Goal: Task Accomplishment & Management: Manage account settings

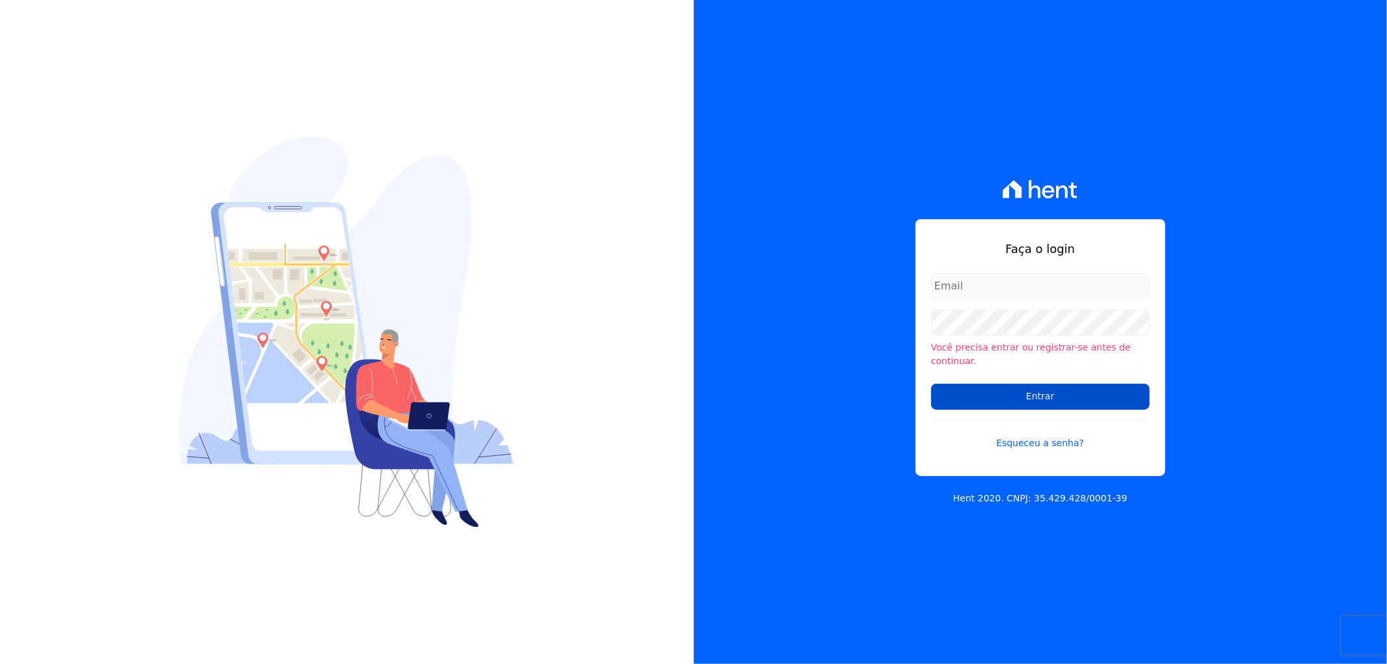
type input "[PERSON_NAME][EMAIL_ADDRESS][DOMAIN_NAME]"
click at [1002, 386] on input "Entrar" at bounding box center [1040, 397] width 219 height 26
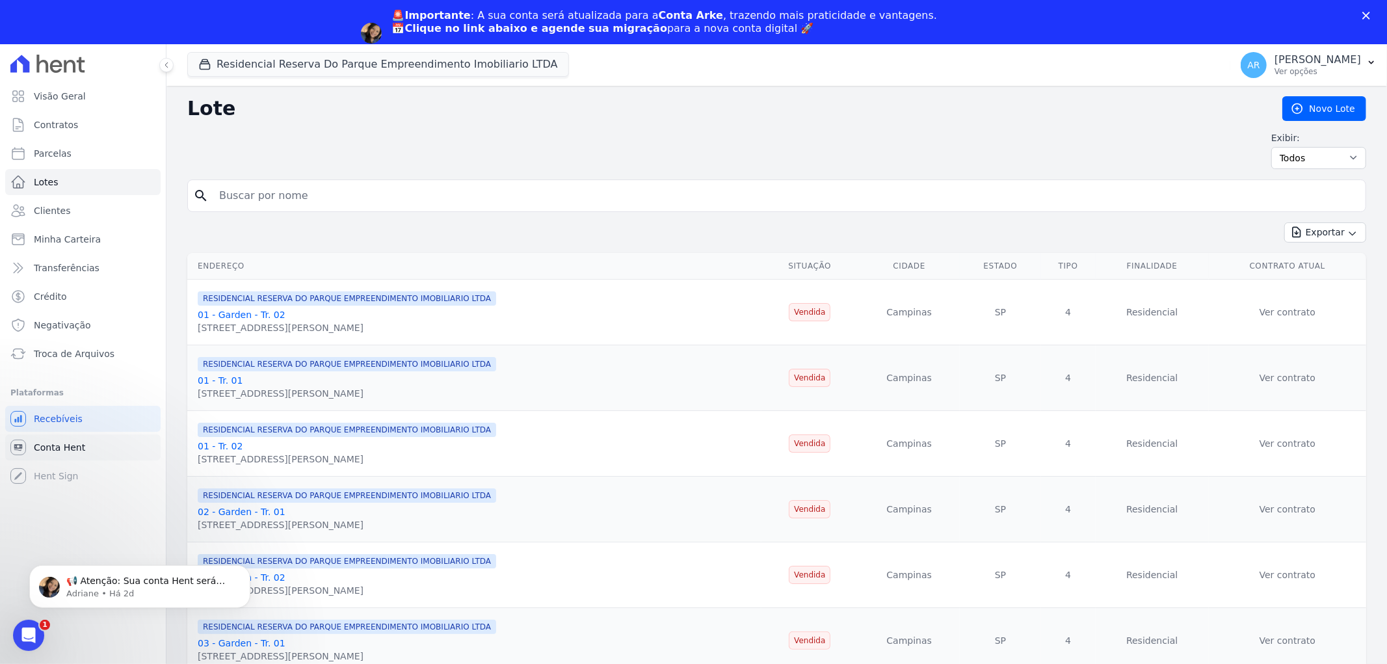
click at [79, 449] on span "Conta Hent" at bounding box center [59, 447] width 51 height 13
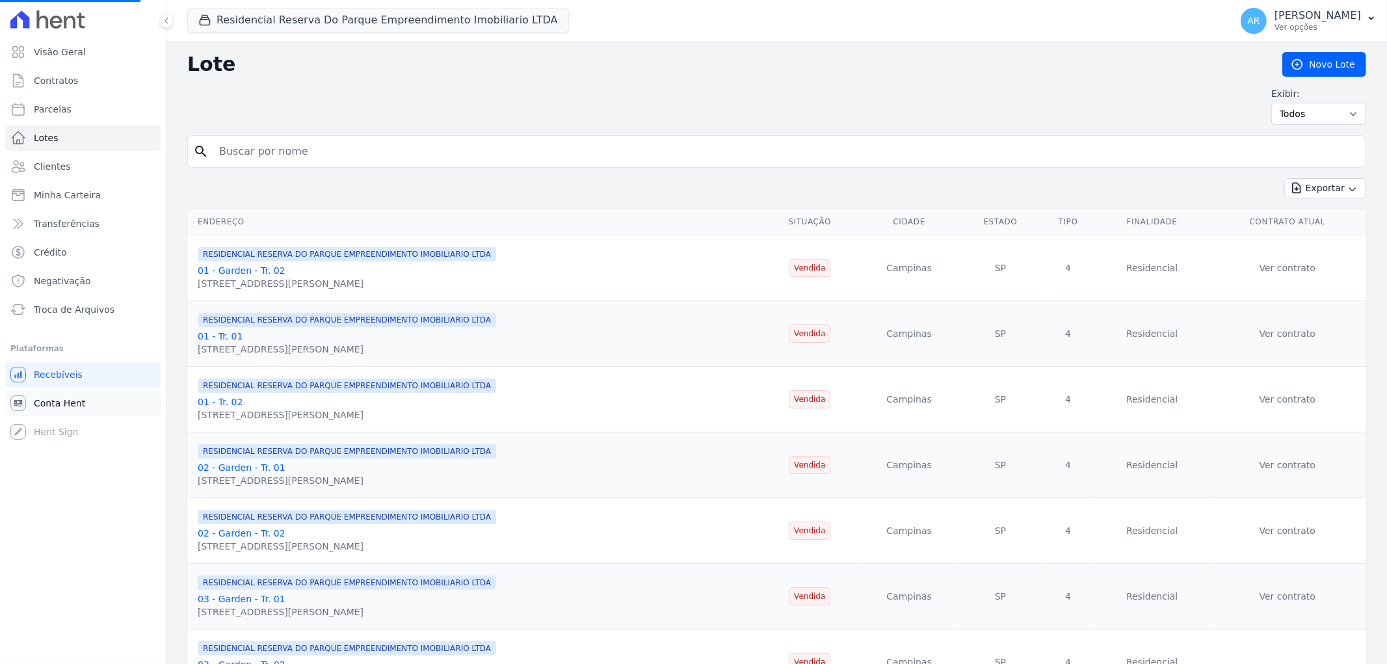
click at [59, 403] on span "Conta Hent" at bounding box center [59, 403] width 51 height 13
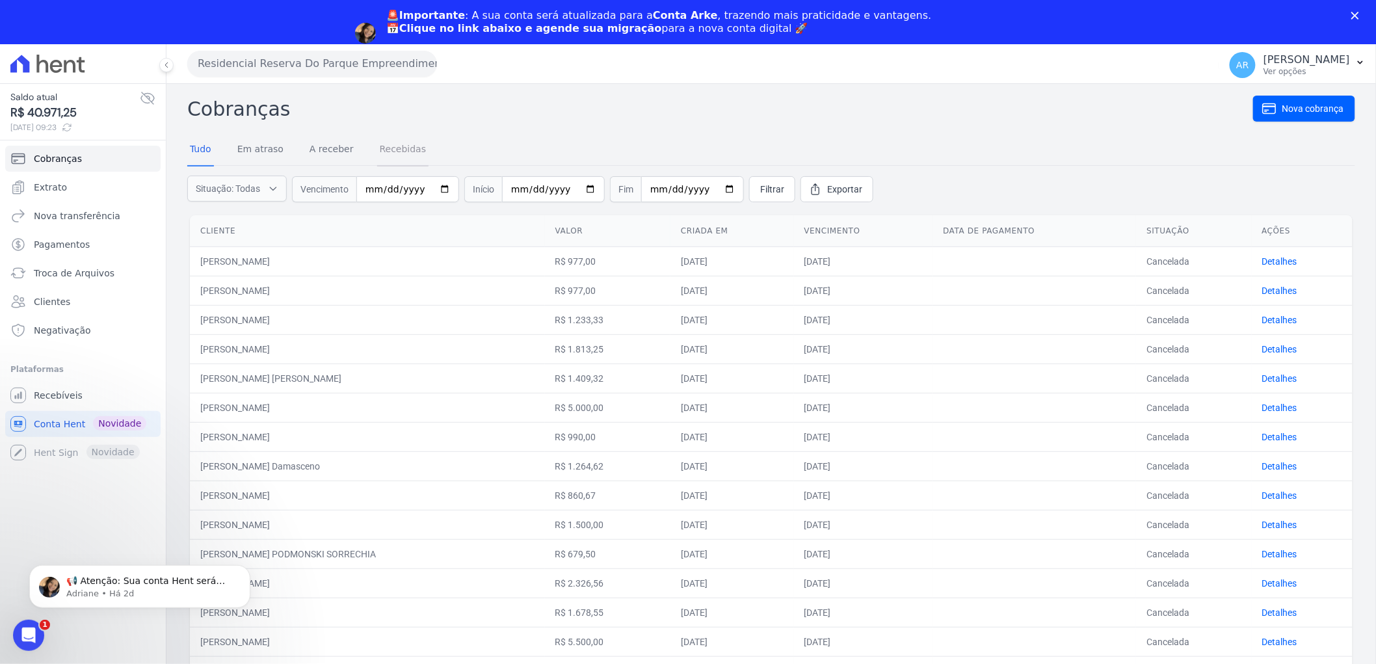
click at [390, 157] on link "Recebidas" at bounding box center [403, 150] width 52 height 34
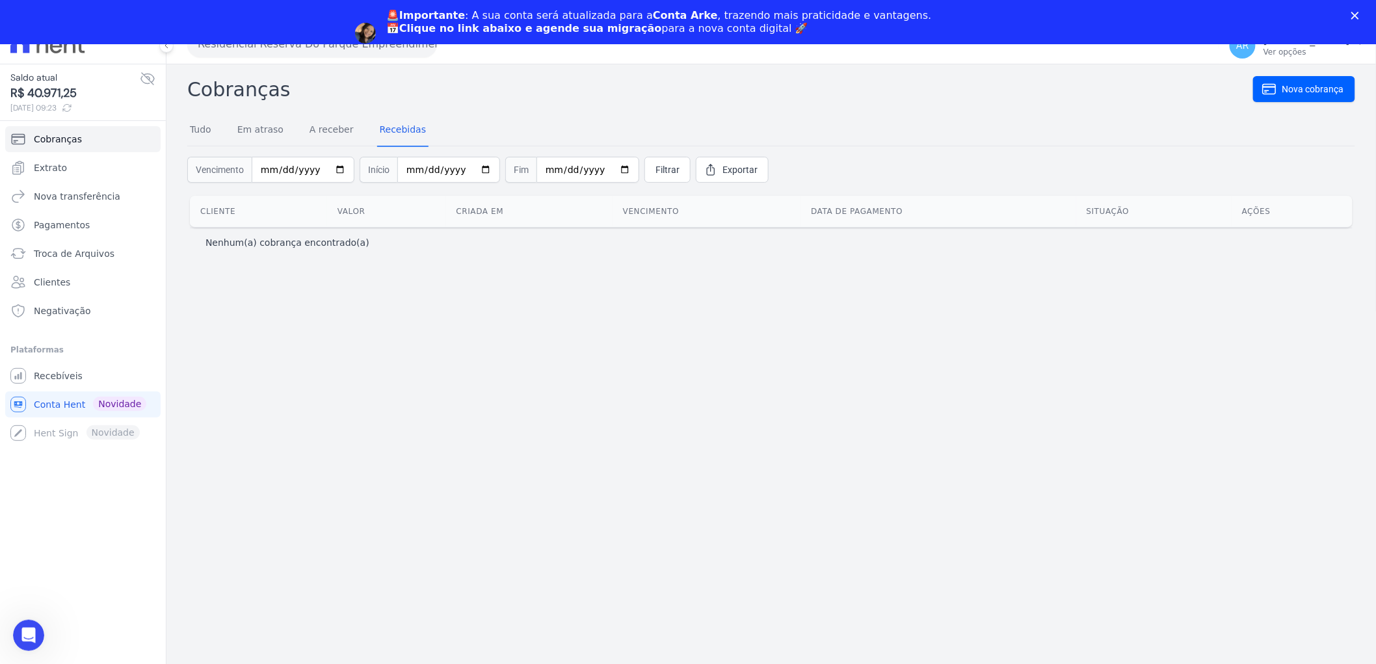
scroll to position [30, 0]
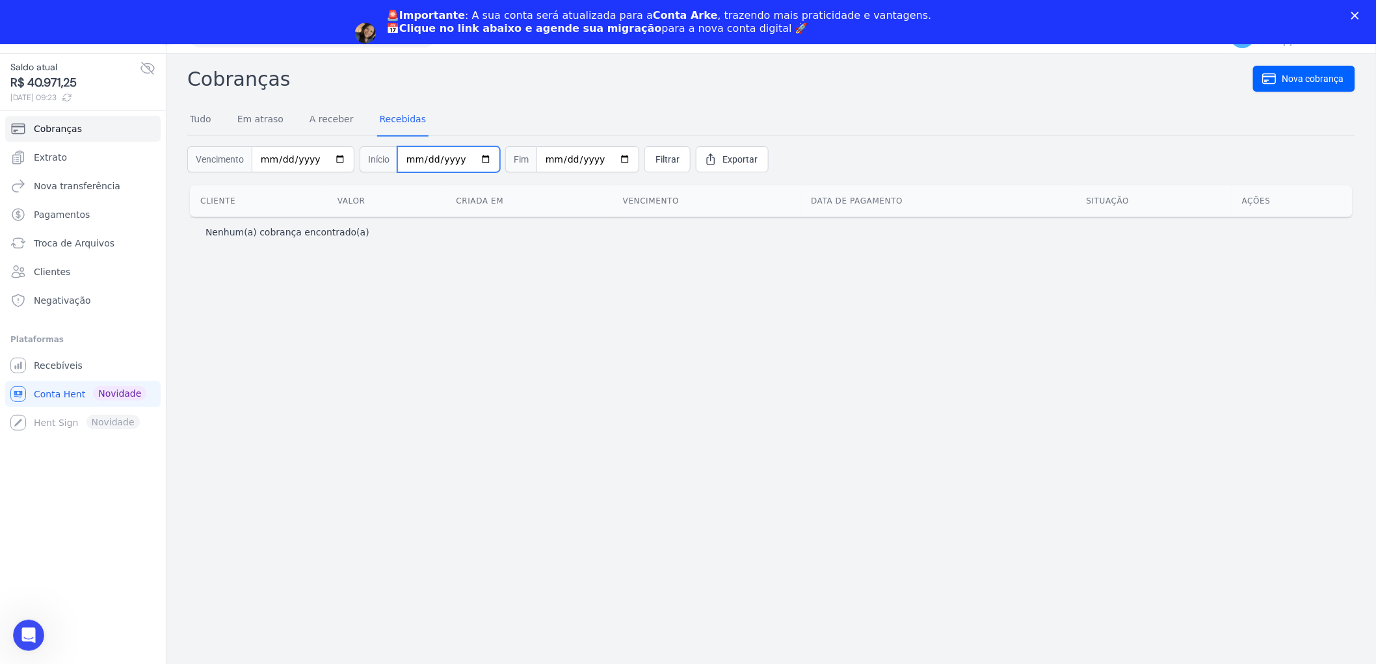
click at [407, 155] on input "date" at bounding box center [448, 159] width 103 height 26
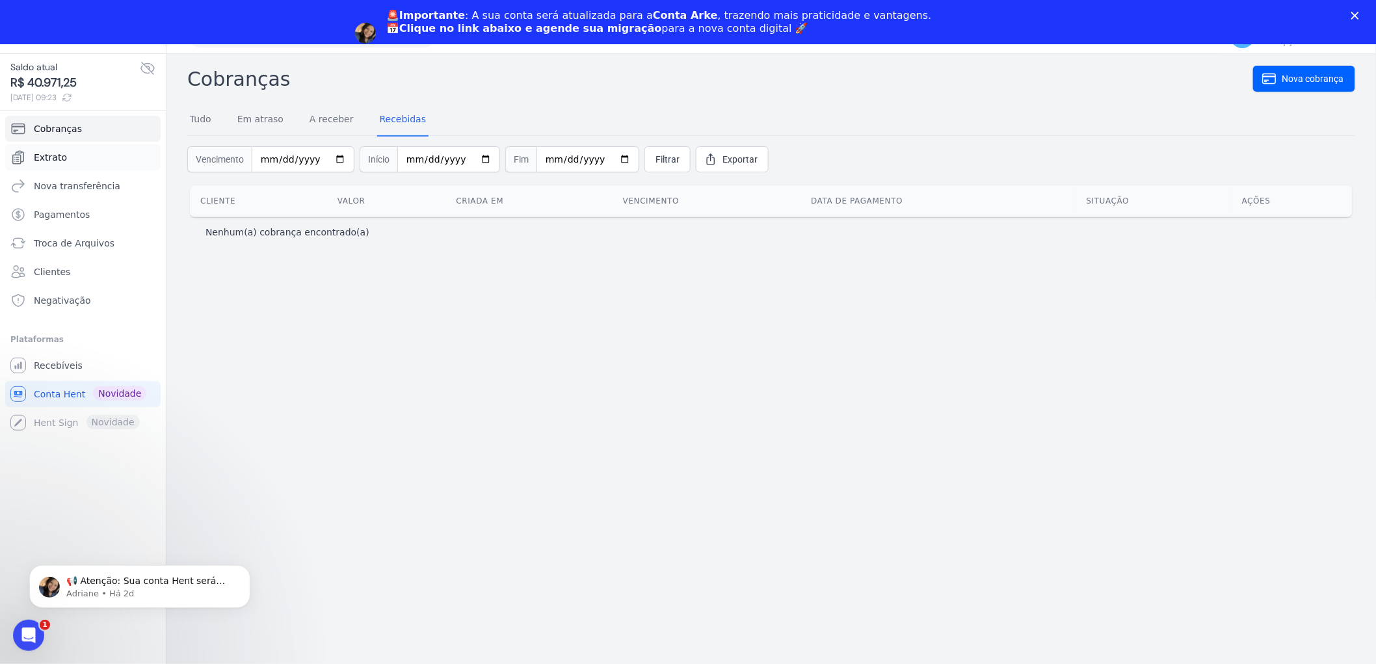
click at [76, 159] on link "Extrato" at bounding box center [82, 157] width 155 height 26
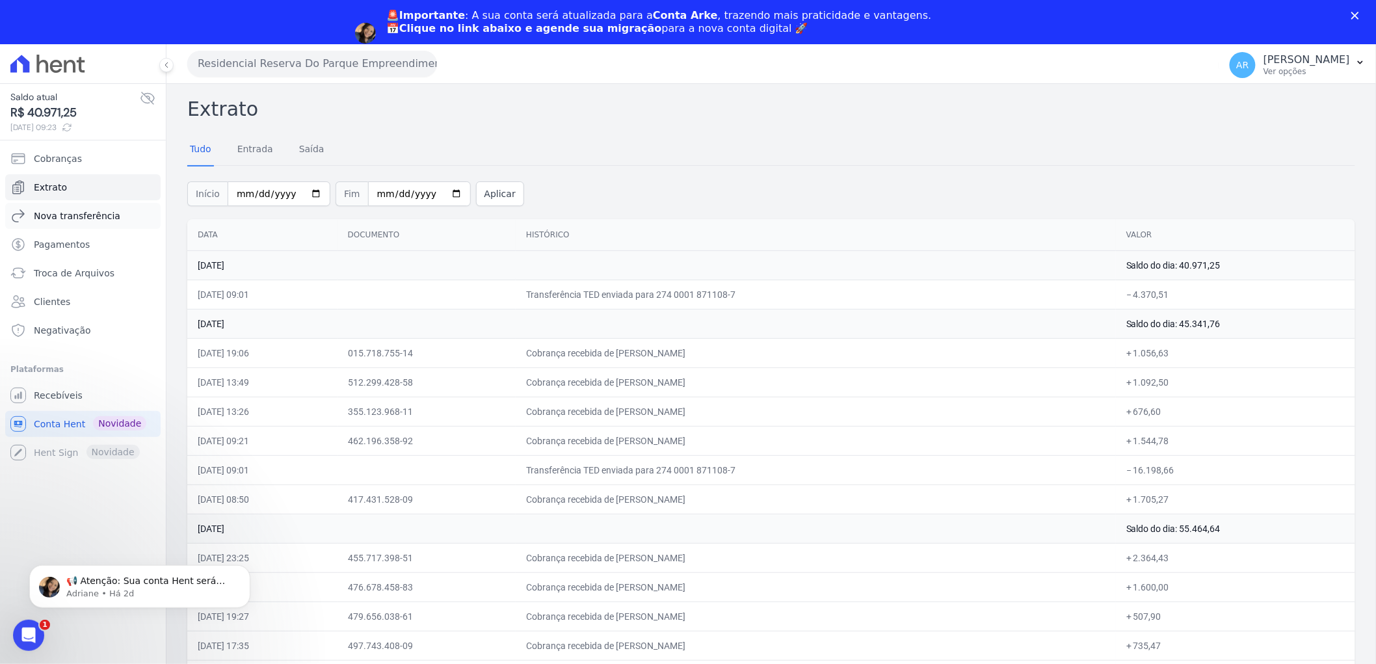
click at [81, 217] on span "Nova transferência" at bounding box center [77, 215] width 87 height 13
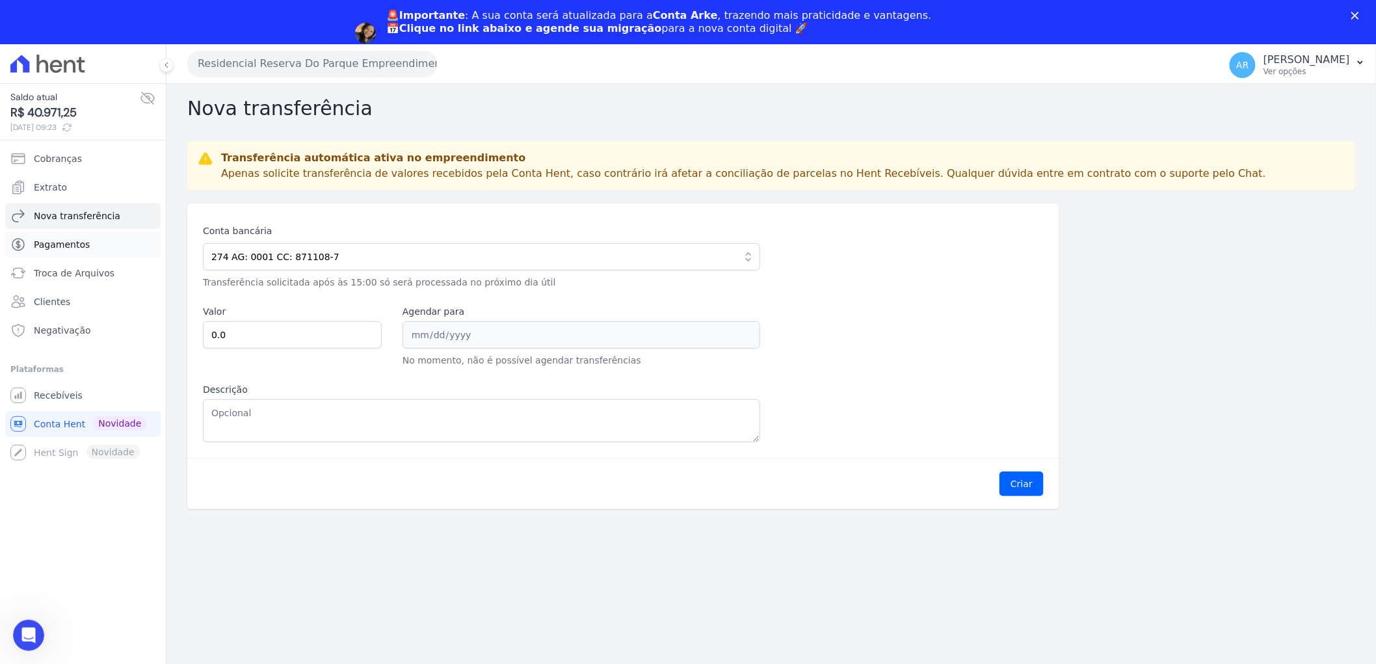
click at [60, 238] on span "Pagamentos" at bounding box center [62, 244] width 56 height 13
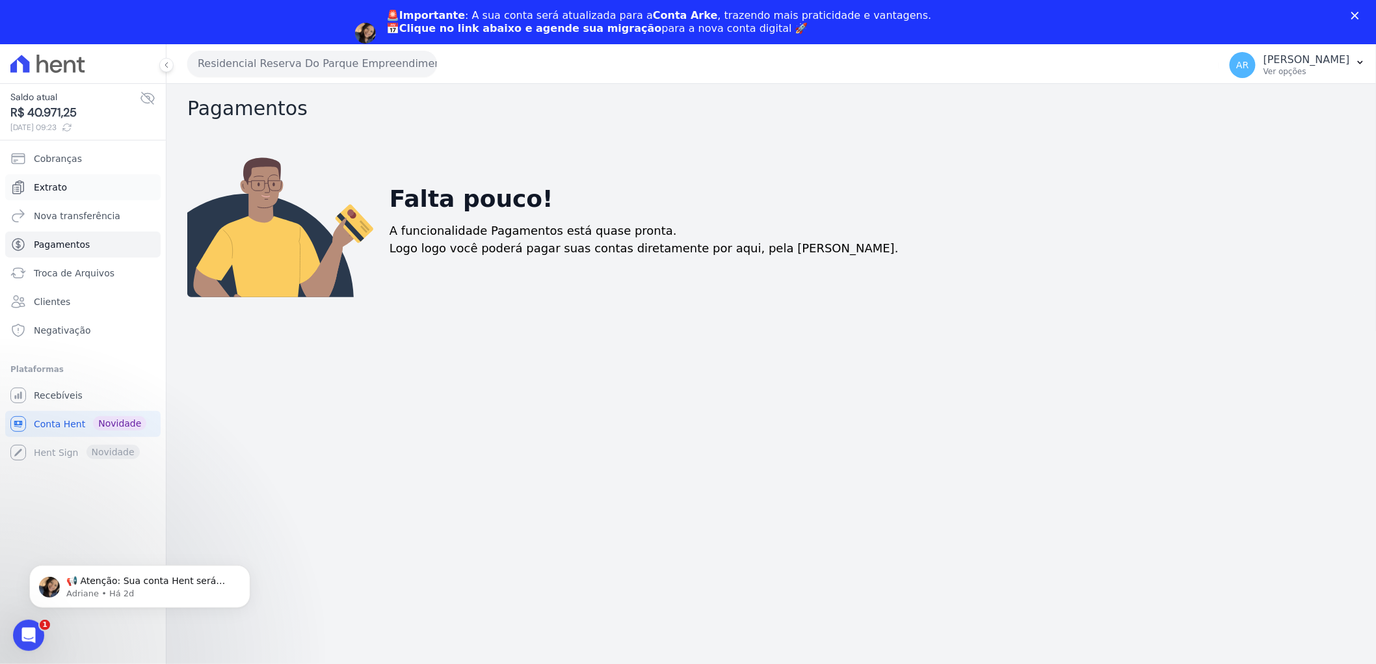
click at [62, 182] on span "Extrato" at bounding box center [50, 187] width 33 height 13
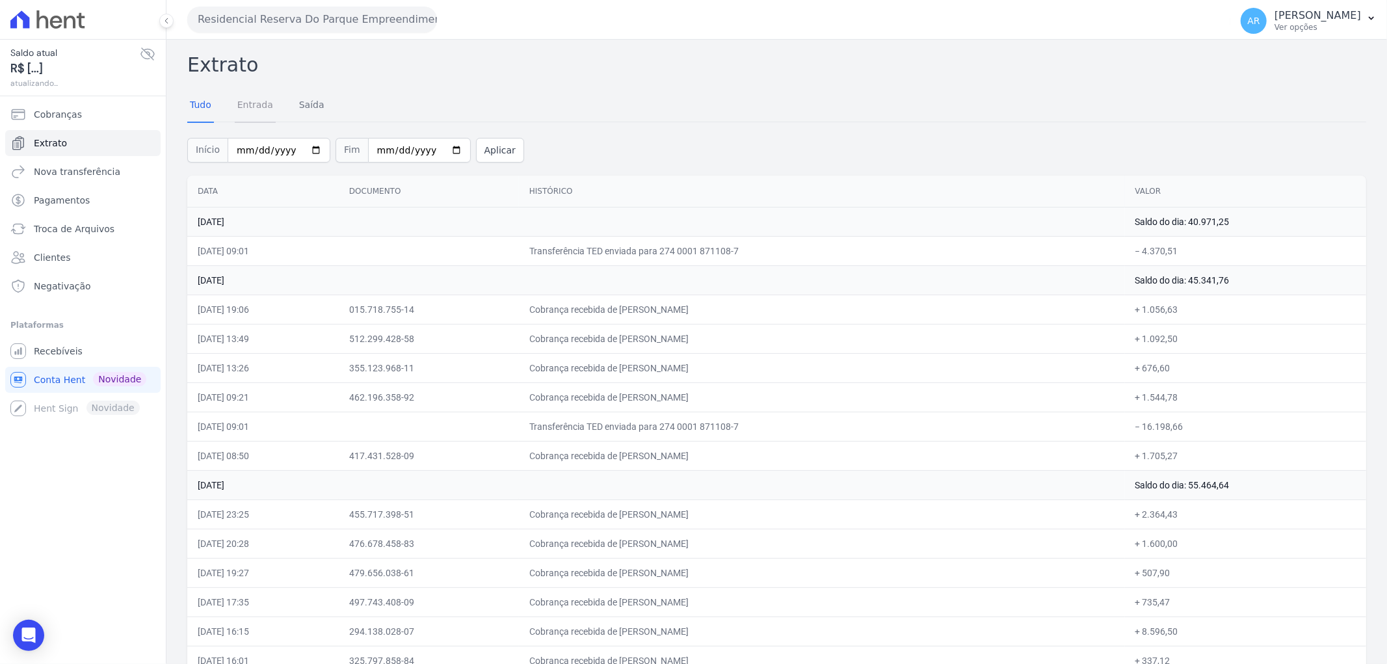
click at [257, 102] on link "Entrada" at bounding box center [255, 106] width 41 height 34
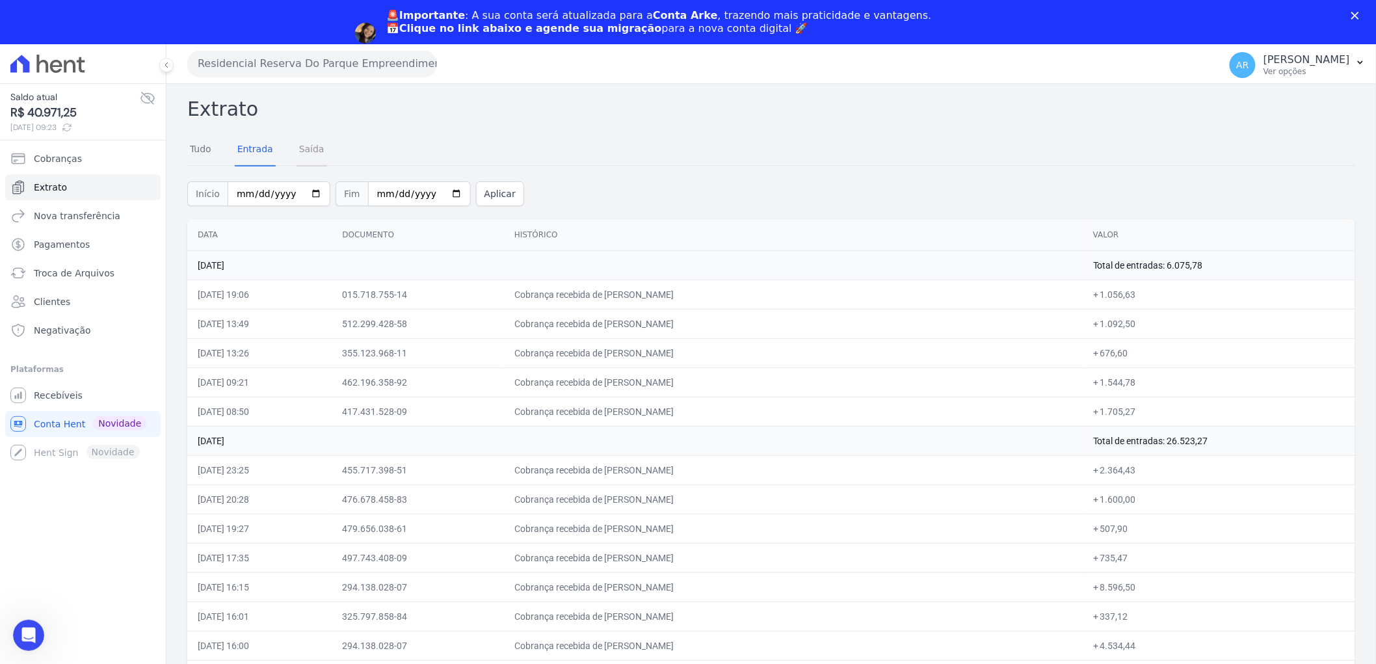
click at [306, 147] on link "Saída" at bounding box center [312, 150] width 31 height 34
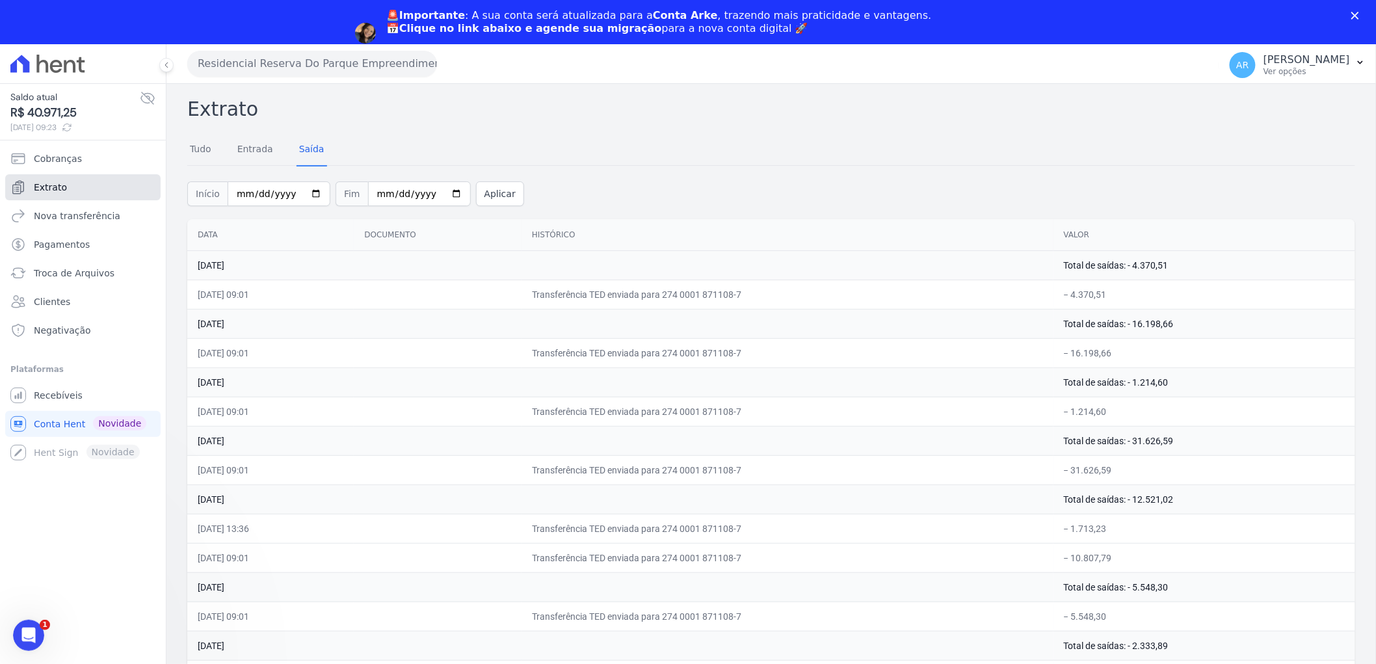
click at [55, 187] on span "Extrato" at bounding box center [50, 187] width 33 height 13
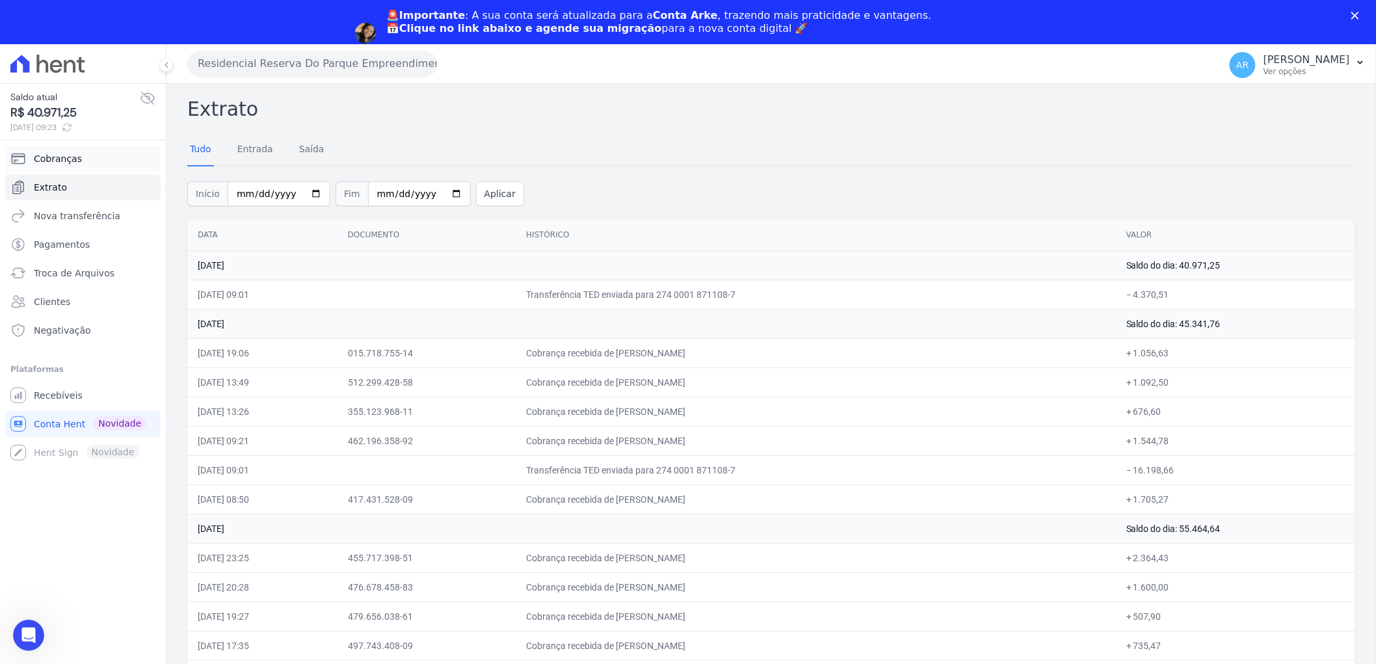
click at [78, 161] on link "Cobranças" at bounding box center [82, 159] width 155 height 26
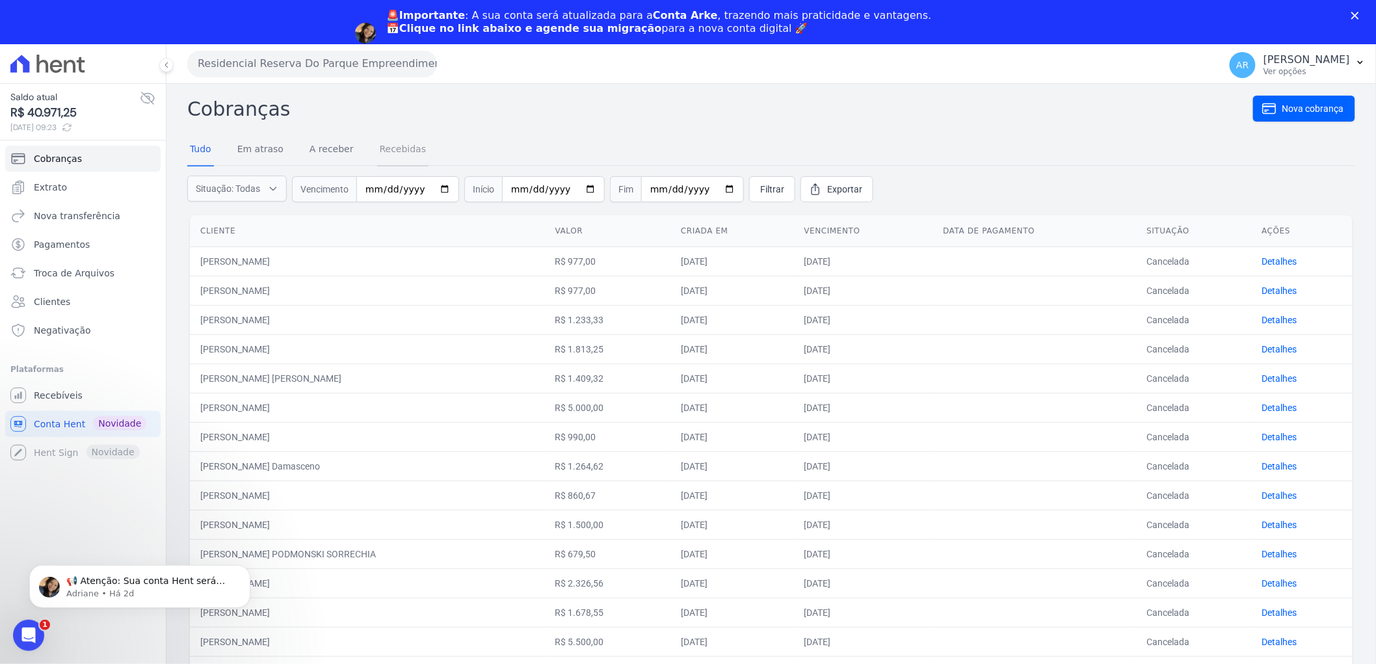
click at [377, 144] on link "Recebidas" at bounding box center [403, 150] width 52 height 34
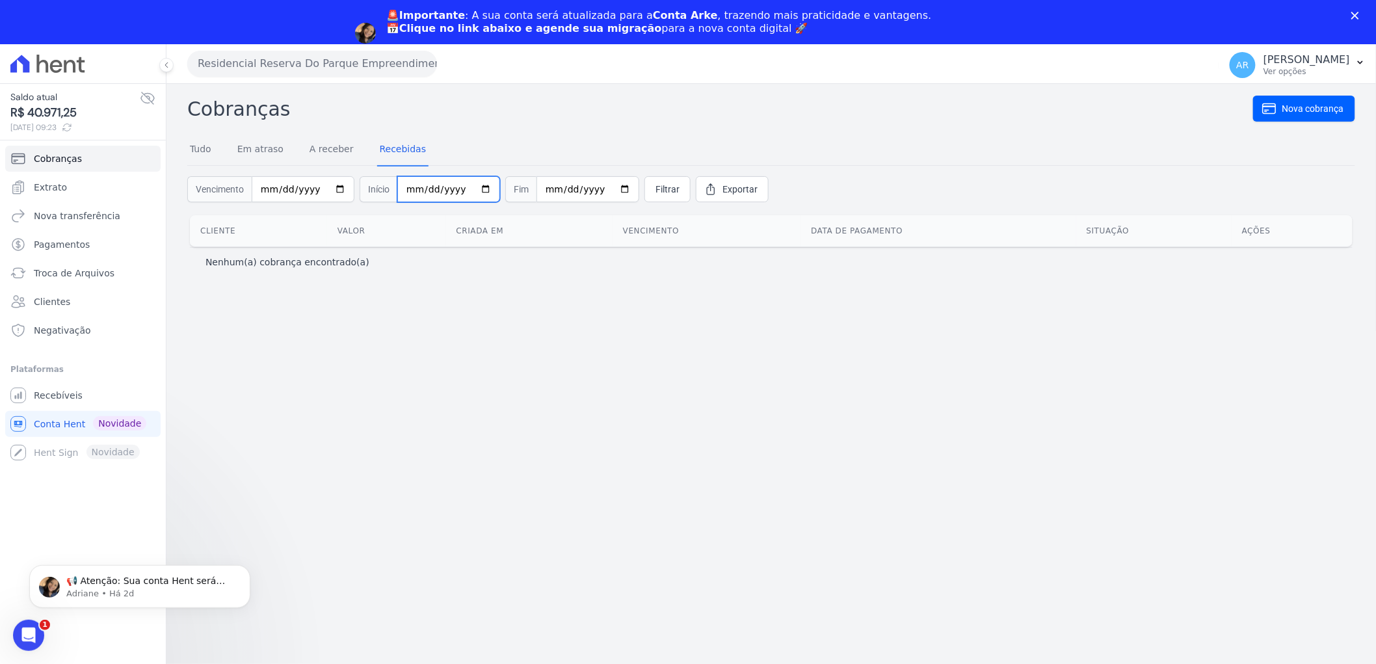
click at [410, 192] on input "date" at bounding box center [448, 189] width 103 height 26
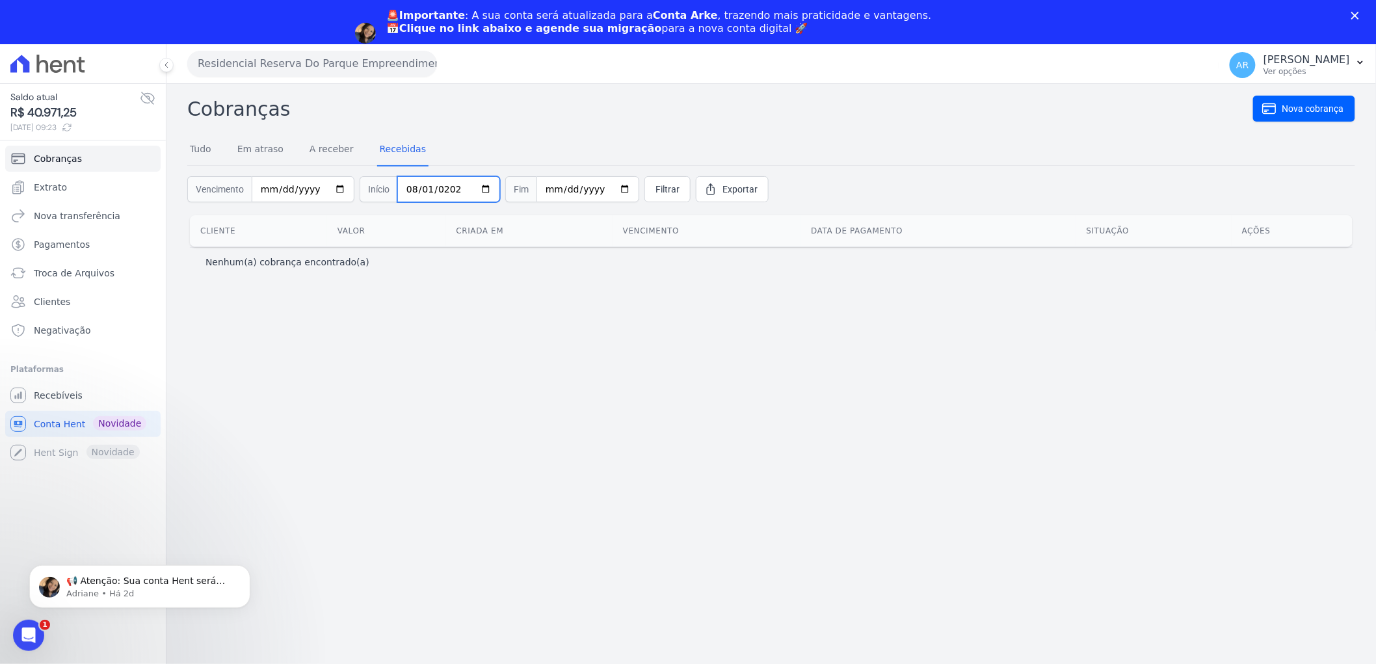
type input "[DATE]"
click at [732, 189] on span "Exportar" at bounding box center [740, 189] width 35 height 13
click at [656, 184] on span "Filtrar" at bounding box center [668, 189] width 24 height 13
click at [340, 146] on link "A receber" at bounding box center [331, 150] width 49 height 34
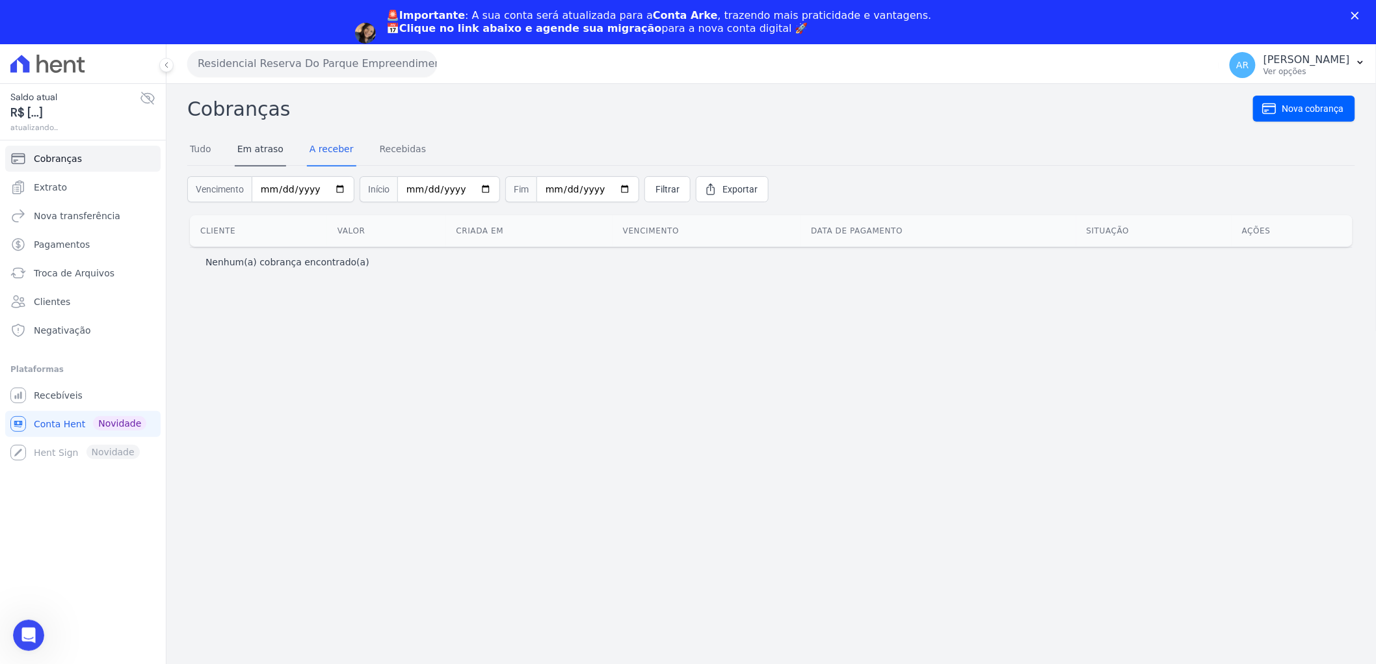
click at [248, 109] on h2 "Cobranças" at bounding box center [720, 108] width 1066 height 29
click at [242, 150] on link "Em atraso" at bounding box center [260, 150] width 51 height 34
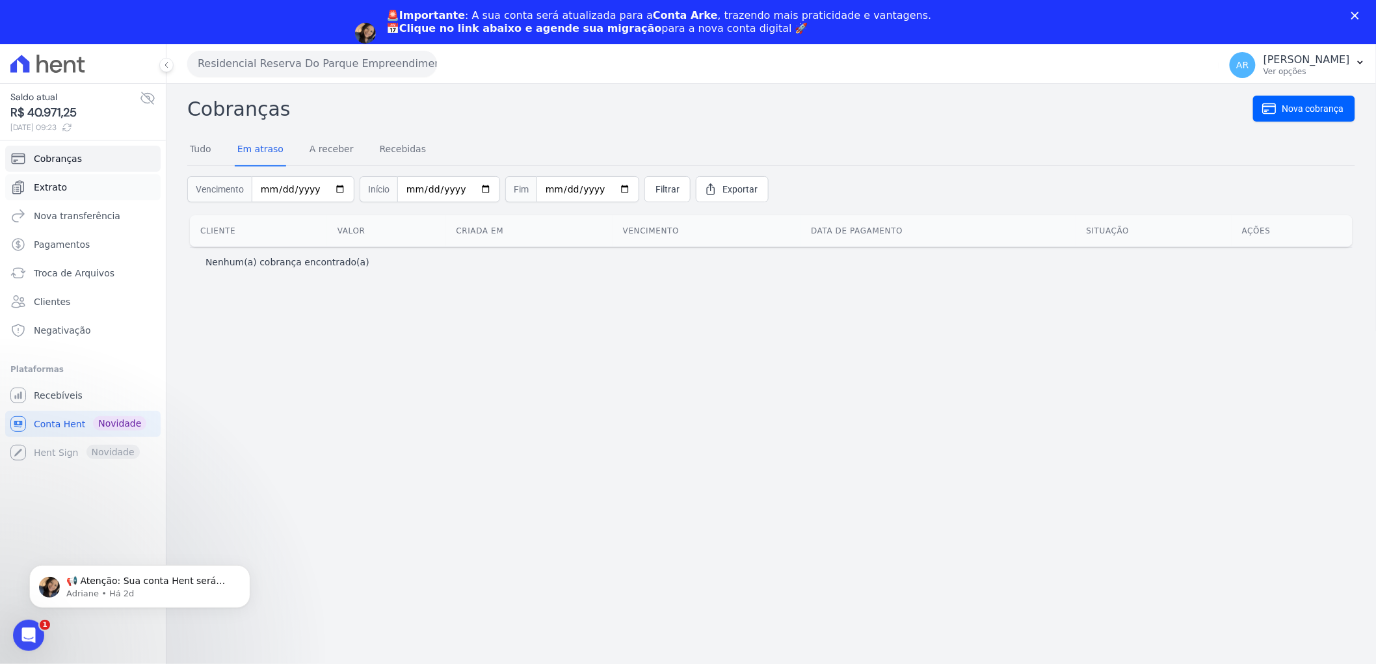
click at [79, 182] on link "Extrato" at bounding box center [82, 187] width 155 height 26
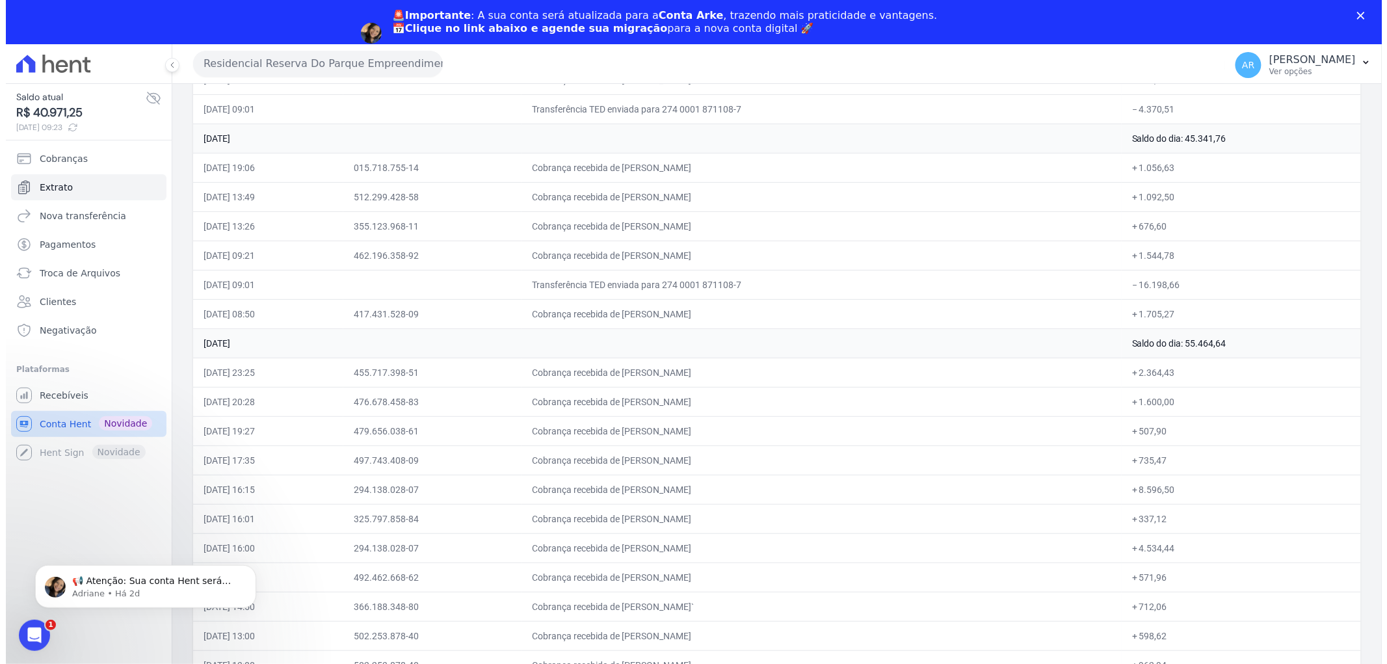
scroll to position [217, 0]
click at [81, 404] on link "Recebíveis" at bounding box center [82, 395] width 155 height 26
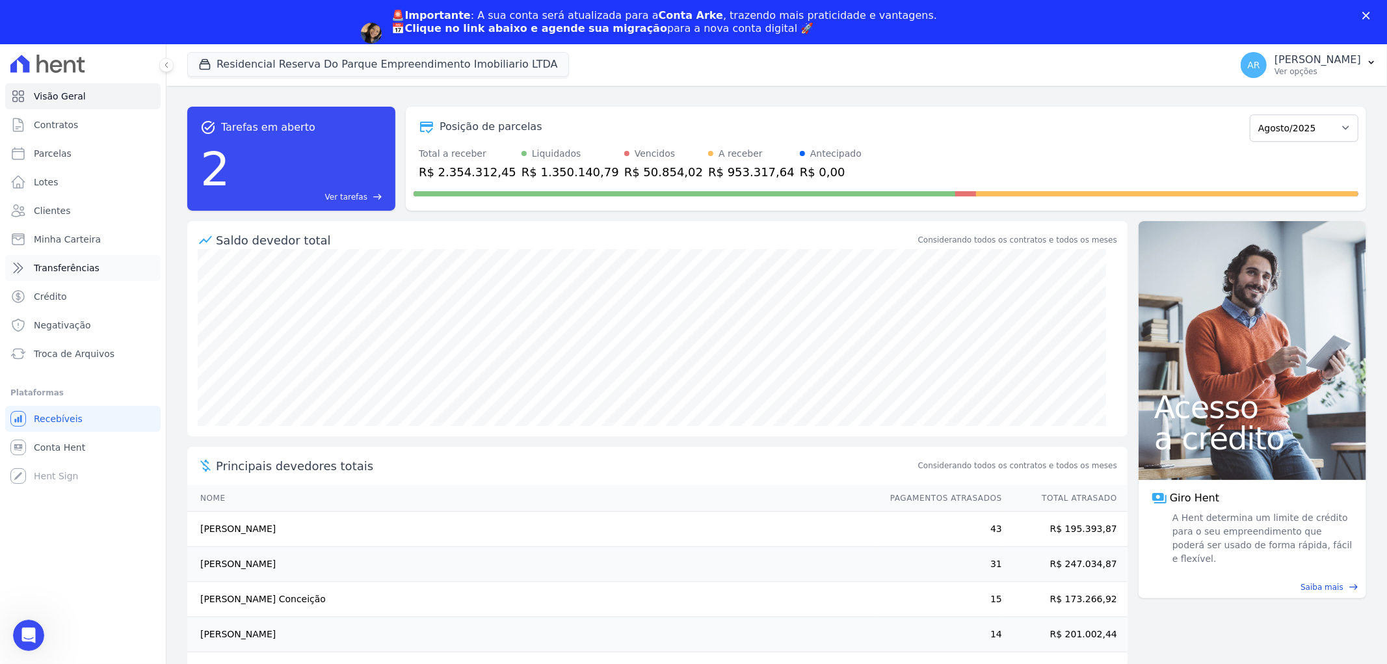
click at [73, 269] on span "Transferências" at bounding box center [67, 267] width 66 height 13
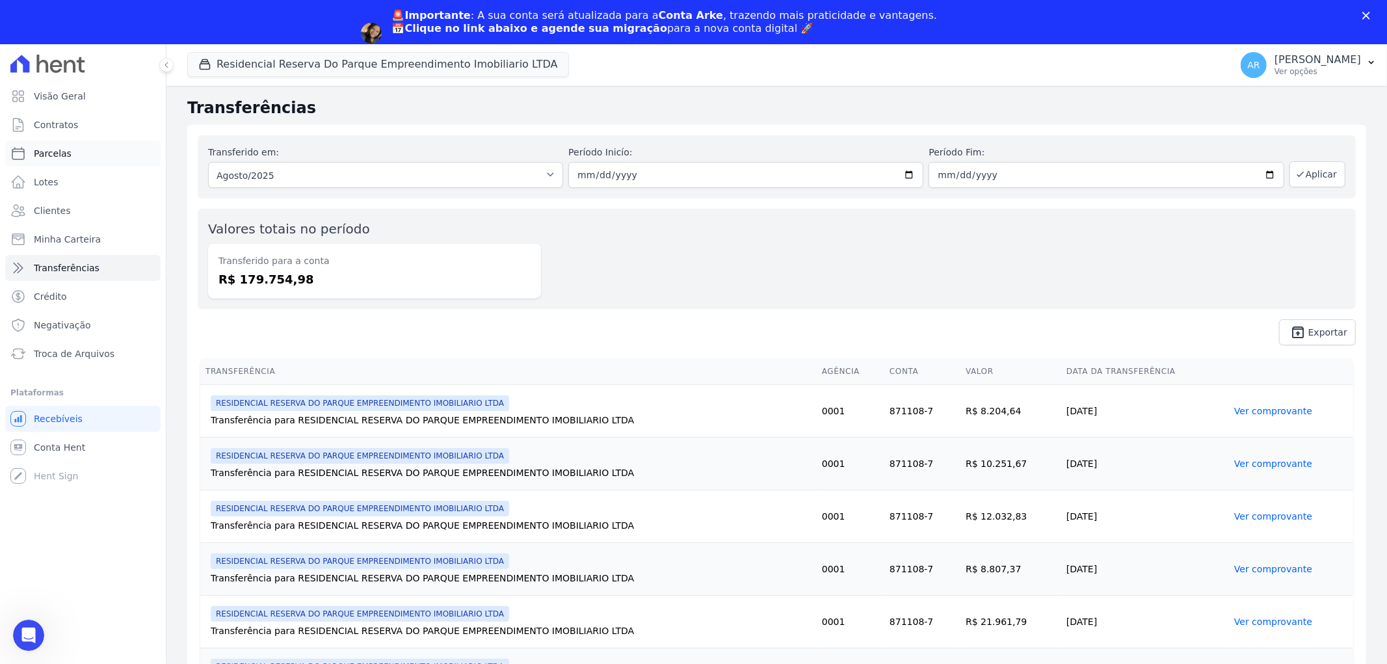
click at [46, 152] on span "Parcelas" at bounding box center [53, 153] width 38 height 13
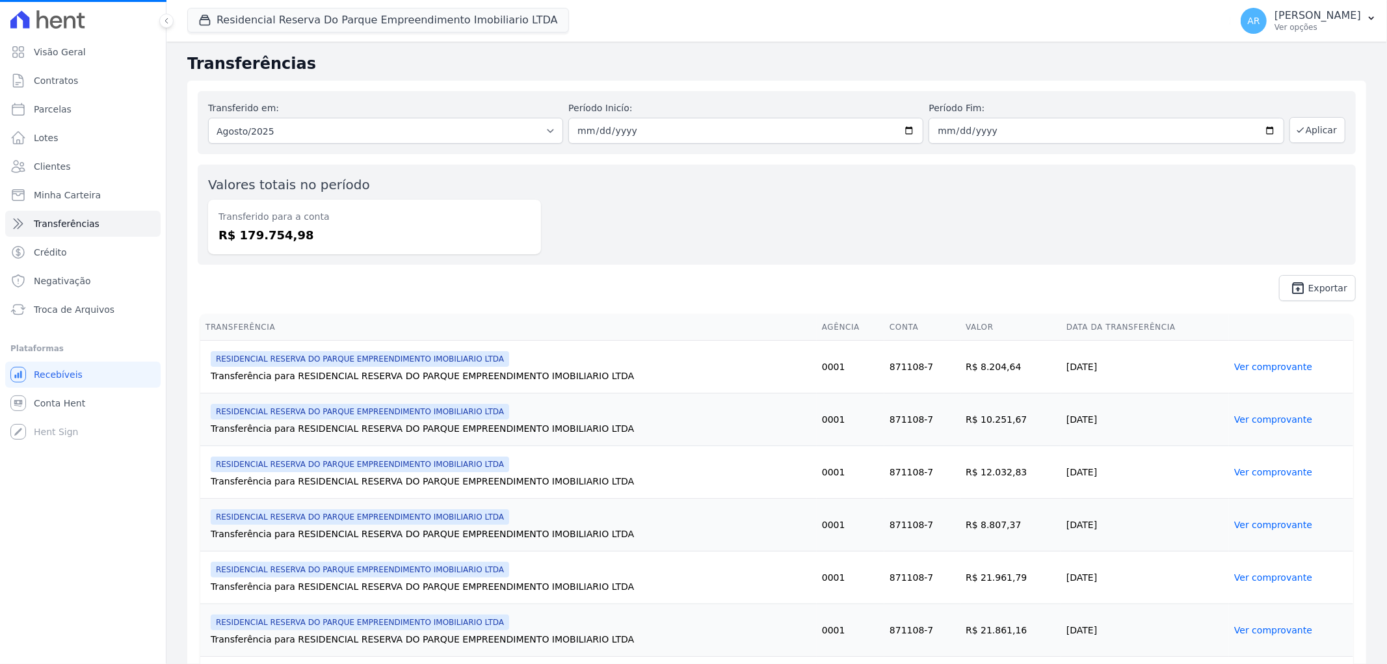
select select
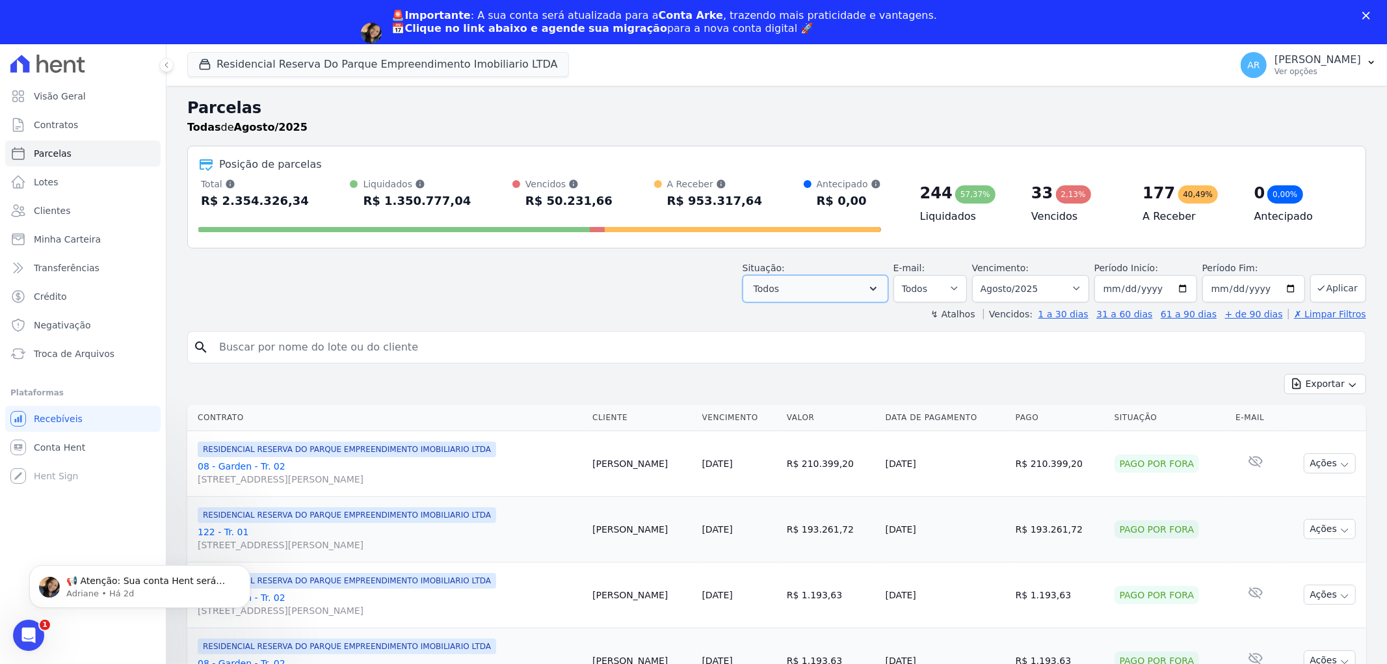
click at [847, 302] on button "Todos" at bounding box center [816, 288] width 146 height 27
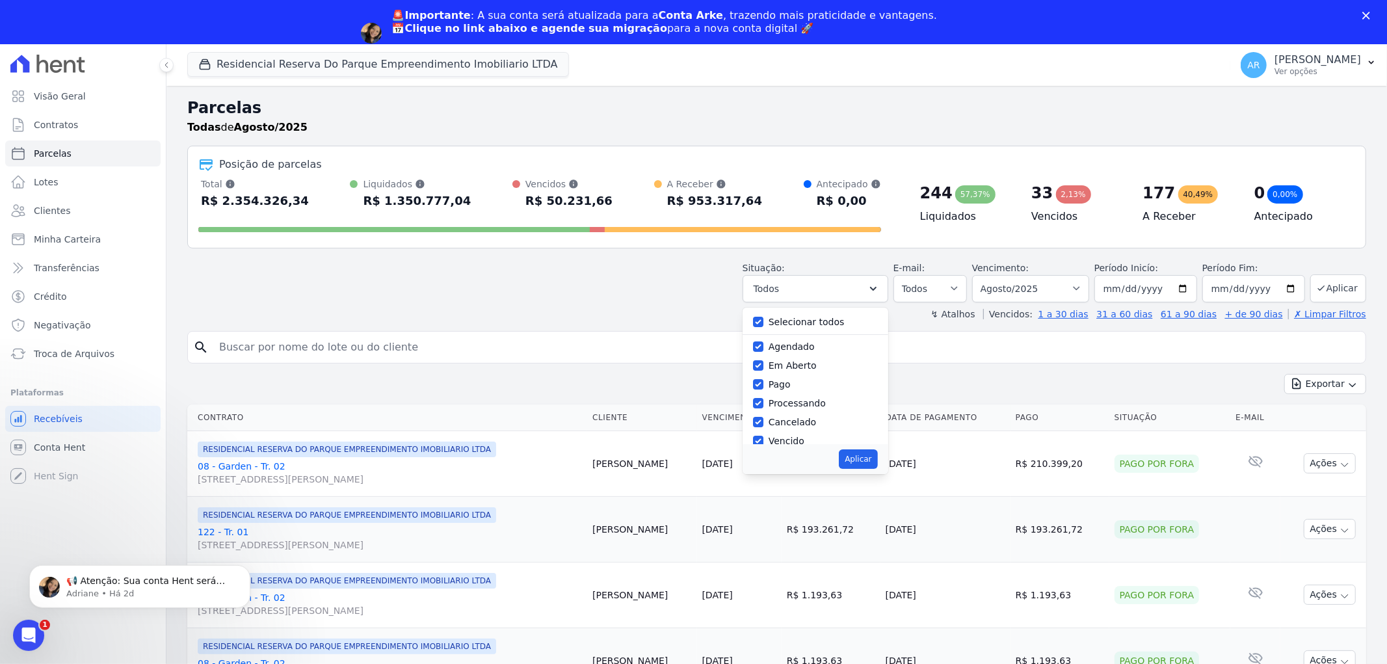
click at [837, 323] on label "Selecionar todos" at bounding box center [807, 322] width 76 height 10
click at [764, 323] on input "Selecionar todos" at bounding box center [758, 322] width 10 height 10
checkbox input "false"
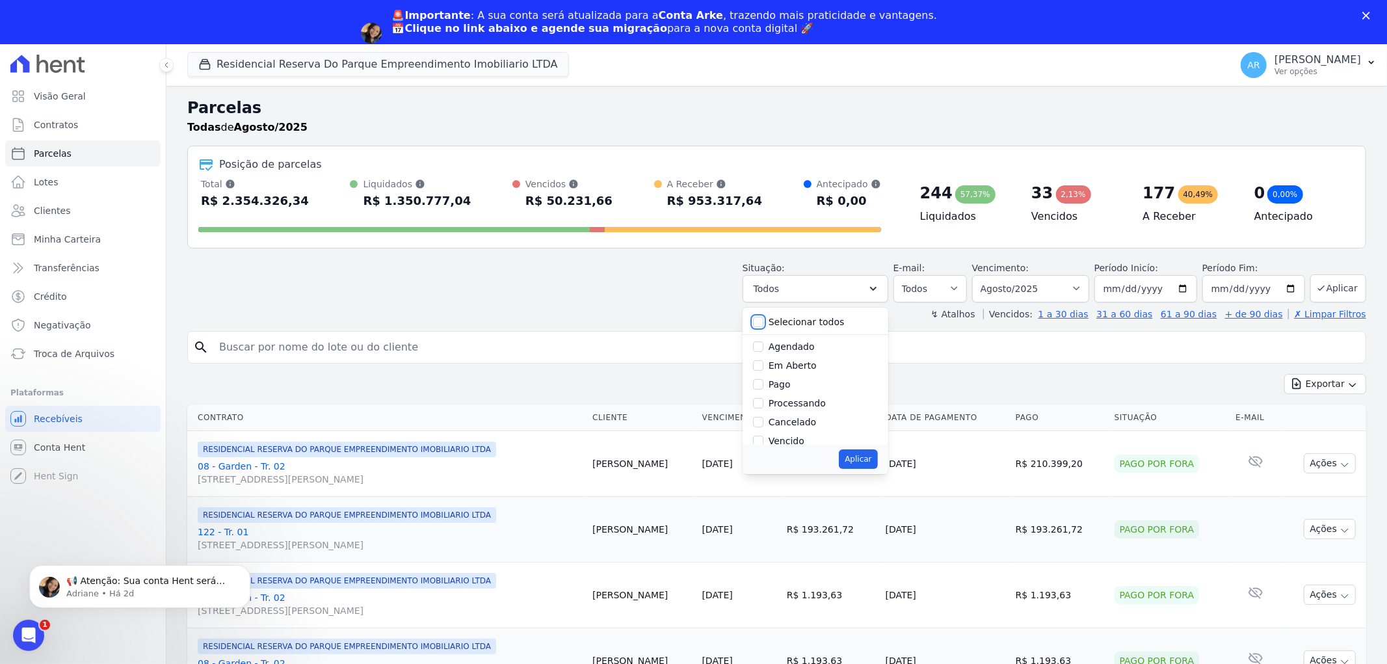
checkbox input "false"
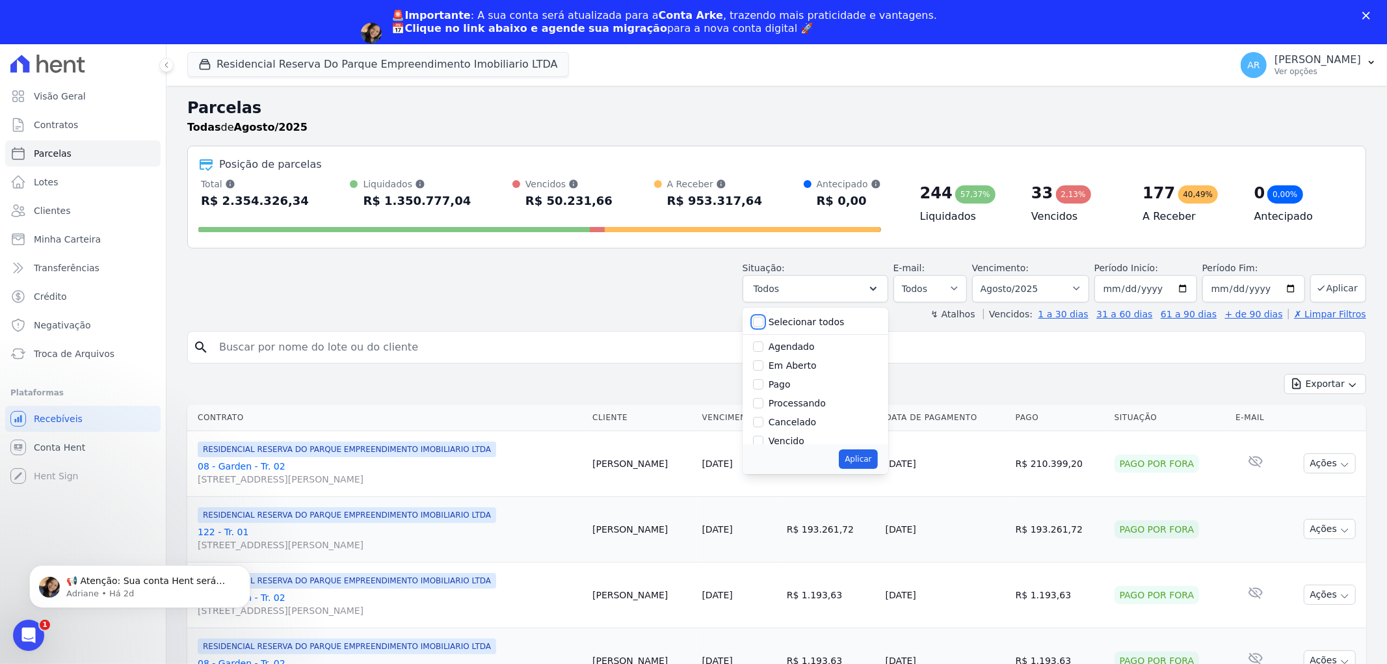
checkbox input "false"
click at [788, 385] on label "Pago" at bounding box center [780, 384] width 22 height 10
click at [764, 385] on input "Pago" at bounding box center [758, 384] width 10 height 10
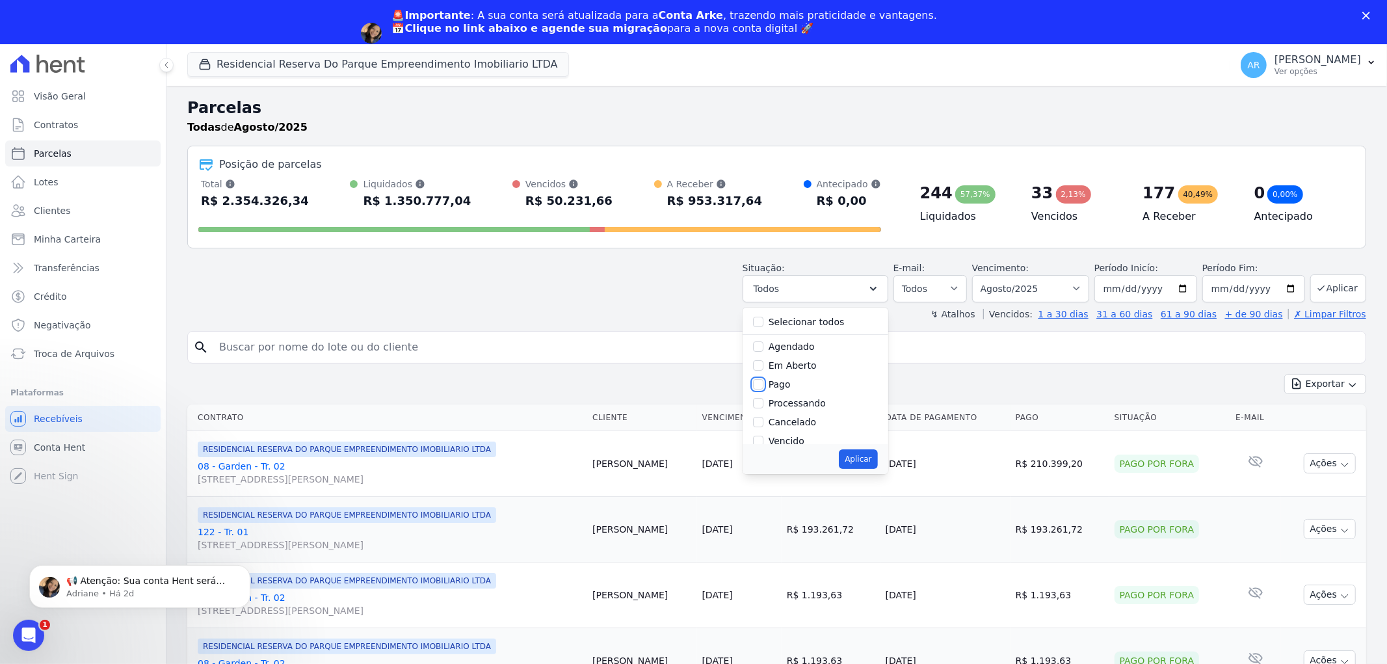
checkbox input "true"
click at [859, 459] on button "Aplicar" at bounding box center [858, 459] width 38 height 20
select select "paid"
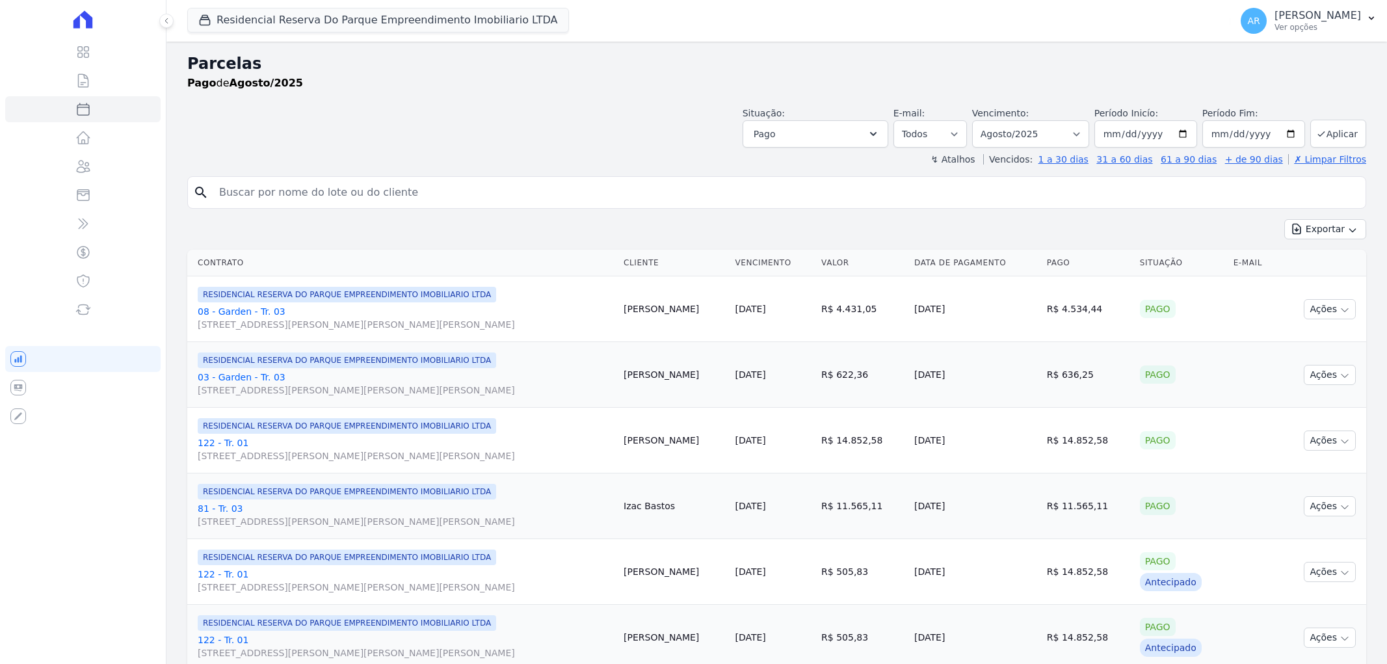
select select
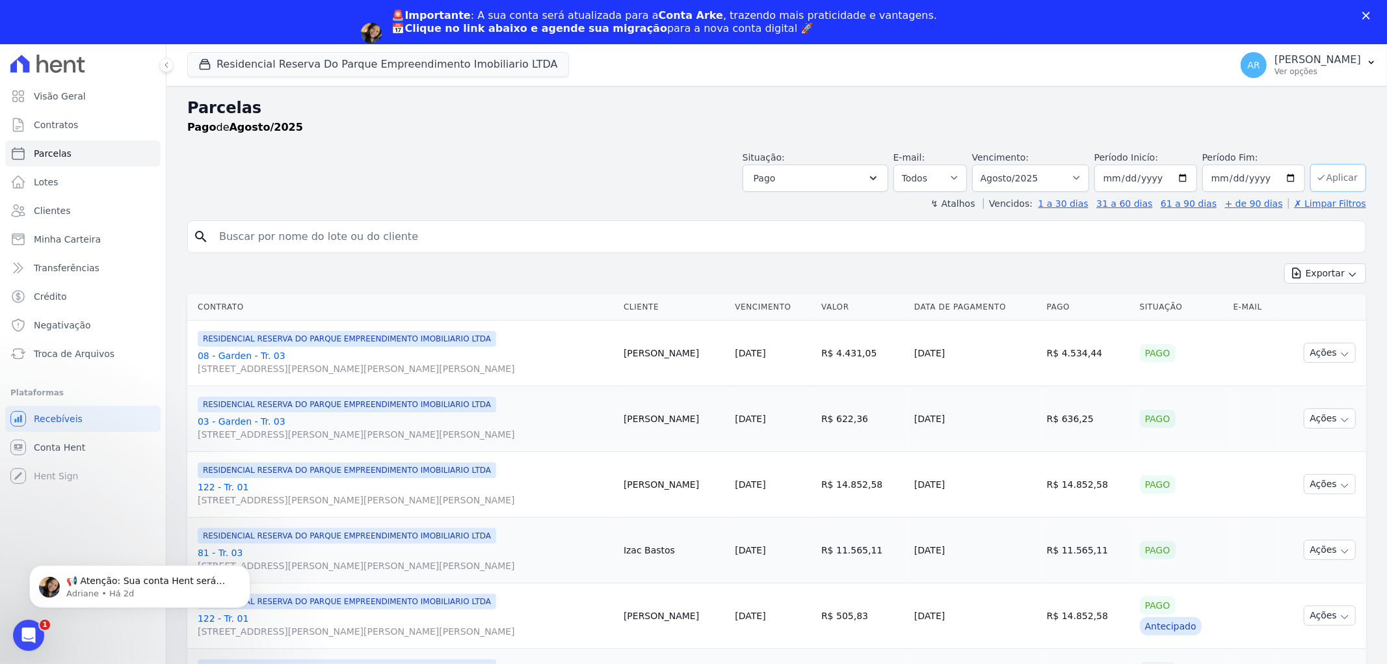
click at [1340, 180] on button "Aplicar" at bounding box center [1339, 178] width 56 height 28
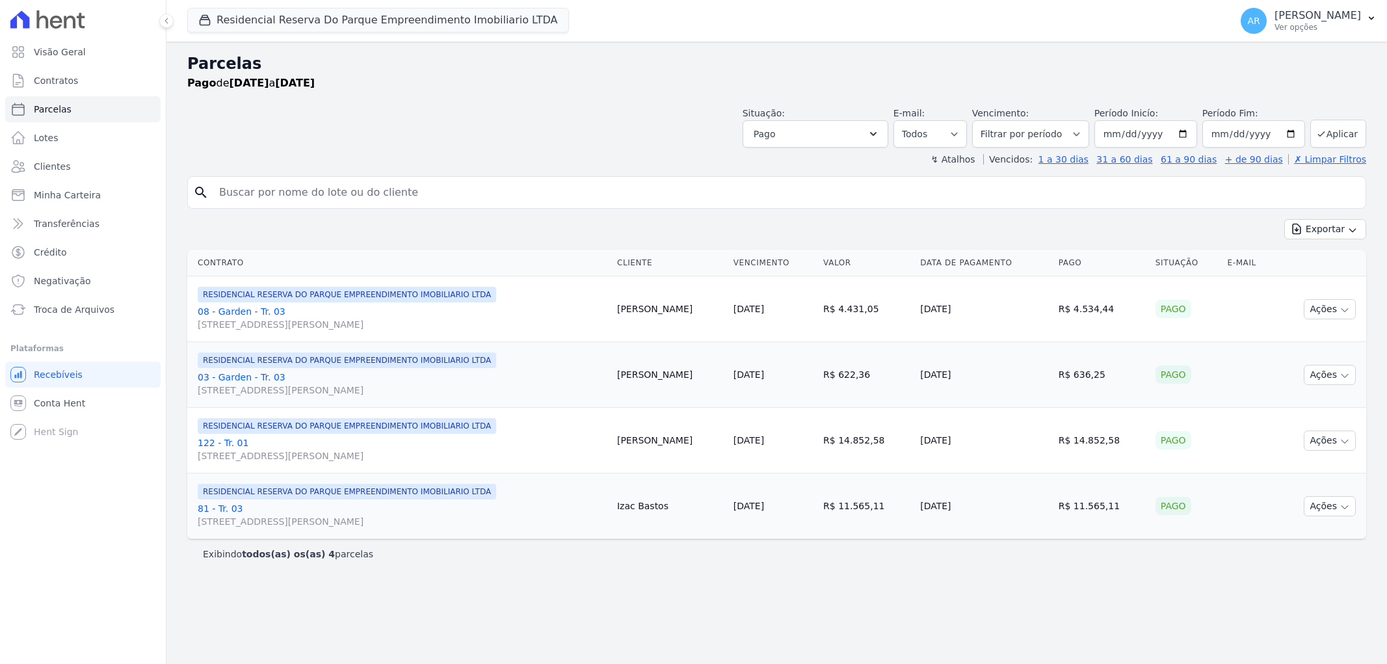
select select
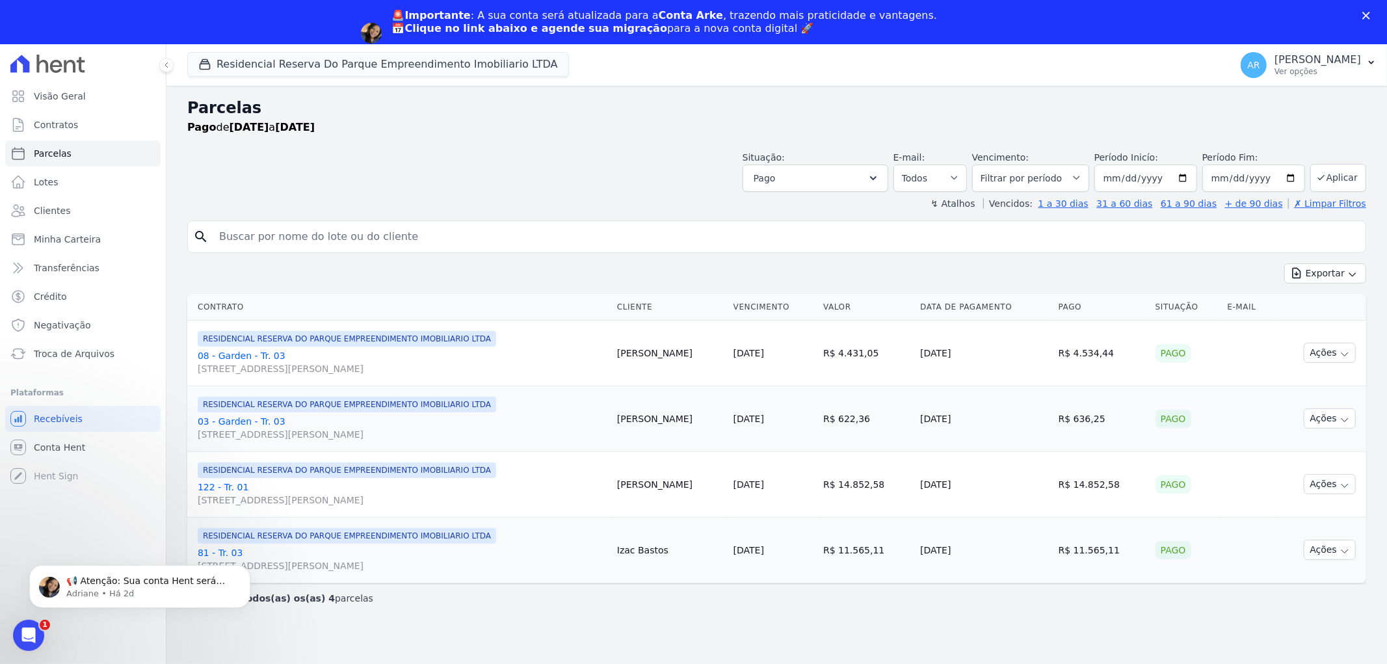
click at [418, 243] on input "search" at bounding box center [785, 237] width 1149 height 26
click at [723, 161] on div "Situação: Agendado Em Aberto Pago Processando Cancelado Vencido Transferindo De…" at bounding box center [776, 169] width 1179 height 46
click at [855, 178] on button "Pago" at bounding box center [816, 178] width 146 height 27
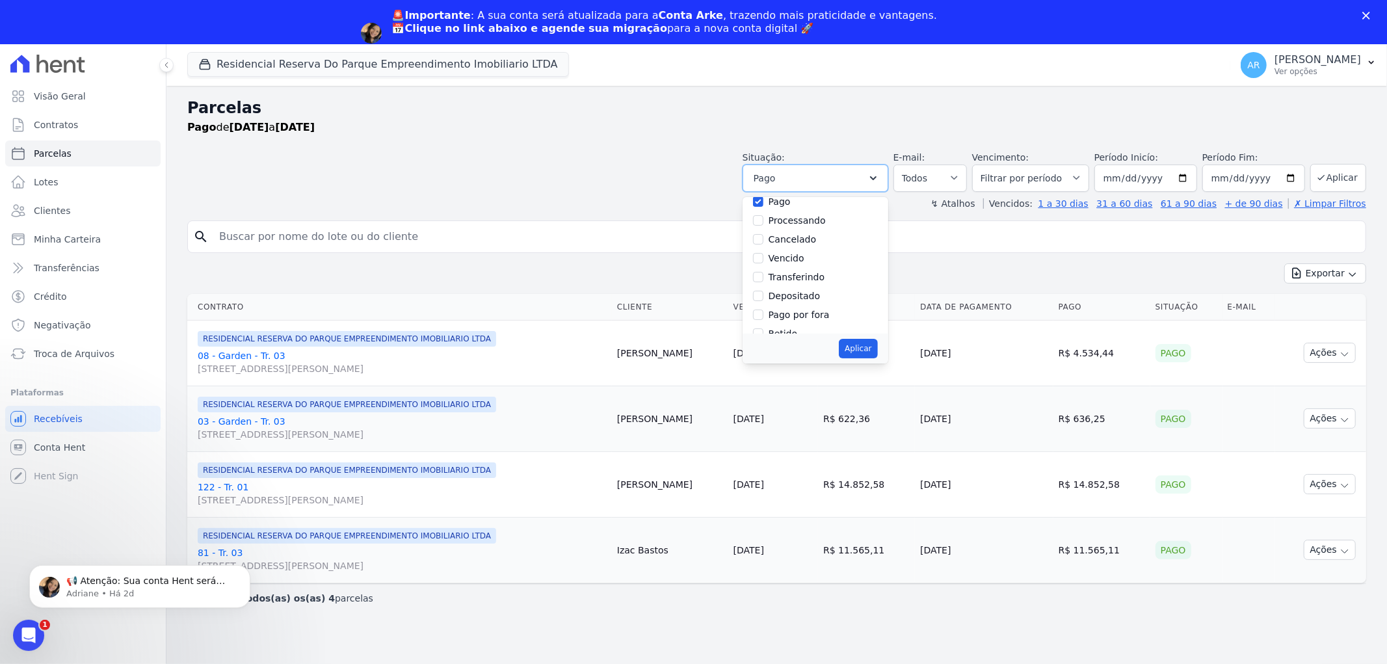
scroll to position [87, 0]
click at [830, 304] on label "Pago por fora" at bounding box center [799, 300] width 61 height 10
click at [764, 304] on input "Pago por fora" at bounding box center [758, 300] width 10 height 10
checkbox input "true"
click at [877, 346] on button "Aplicar" at bounding box center [858, 349] width 38 height 20
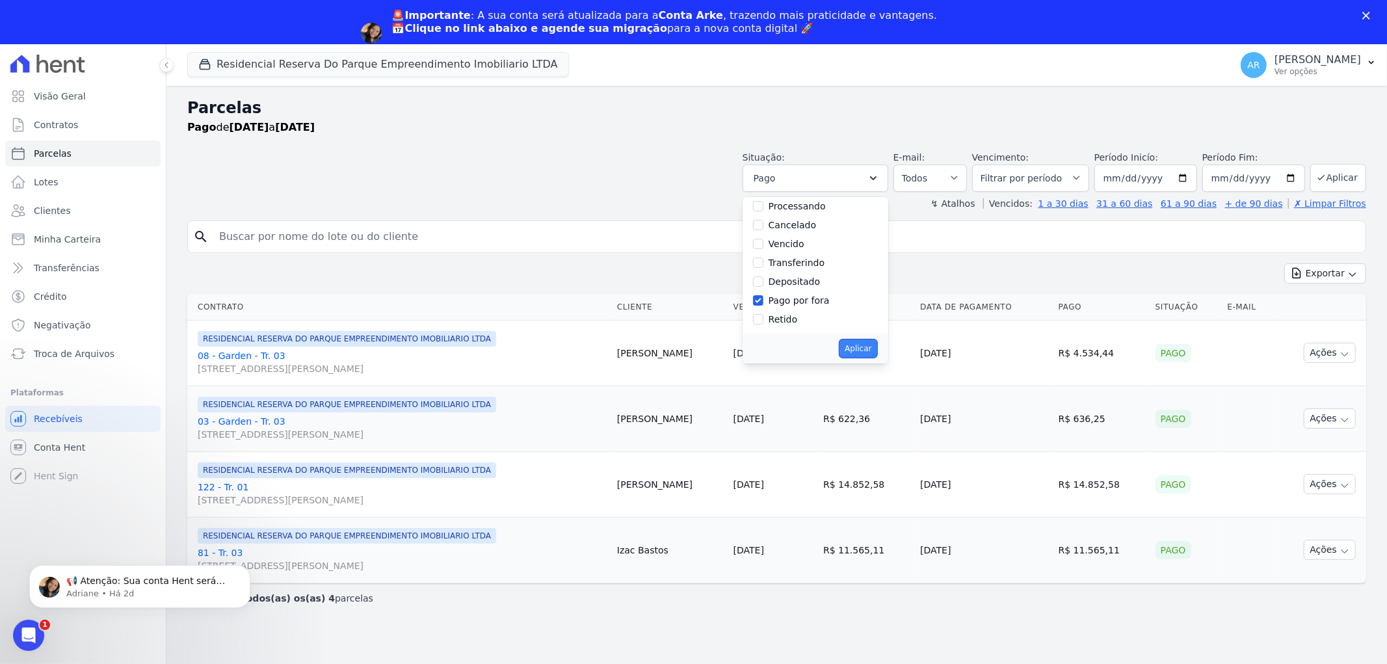
select select "paid"
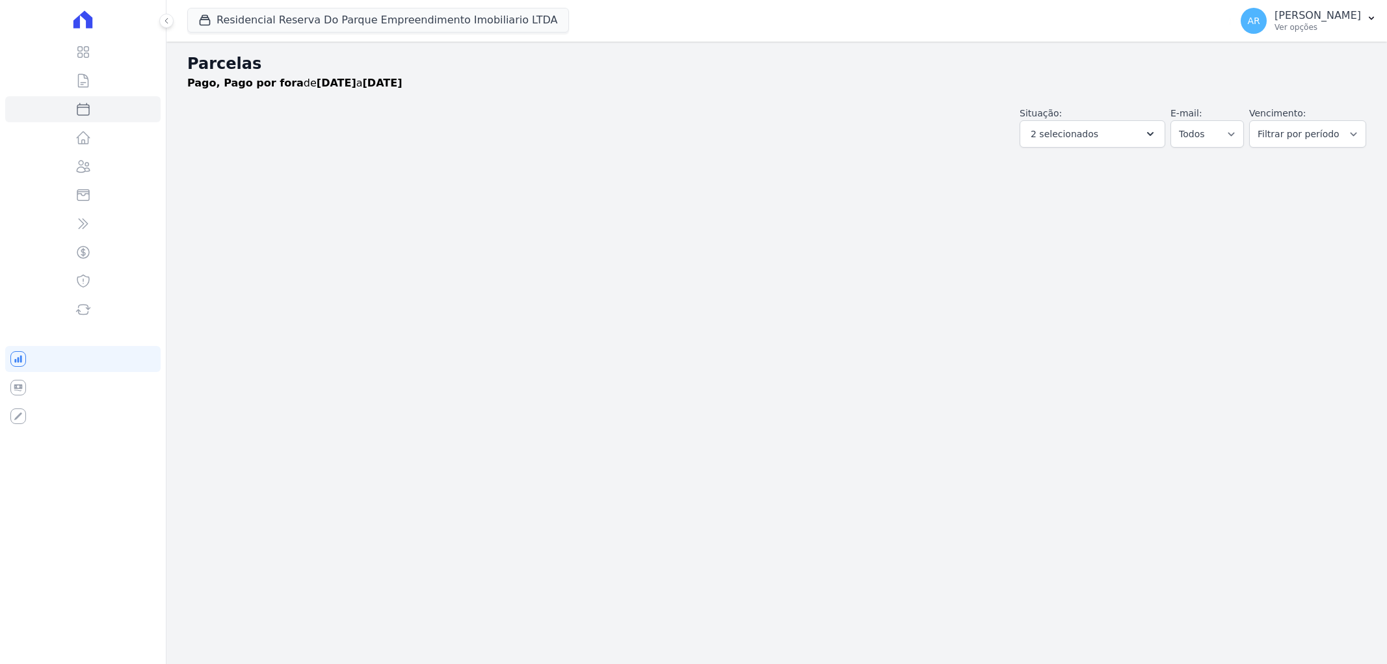
select select
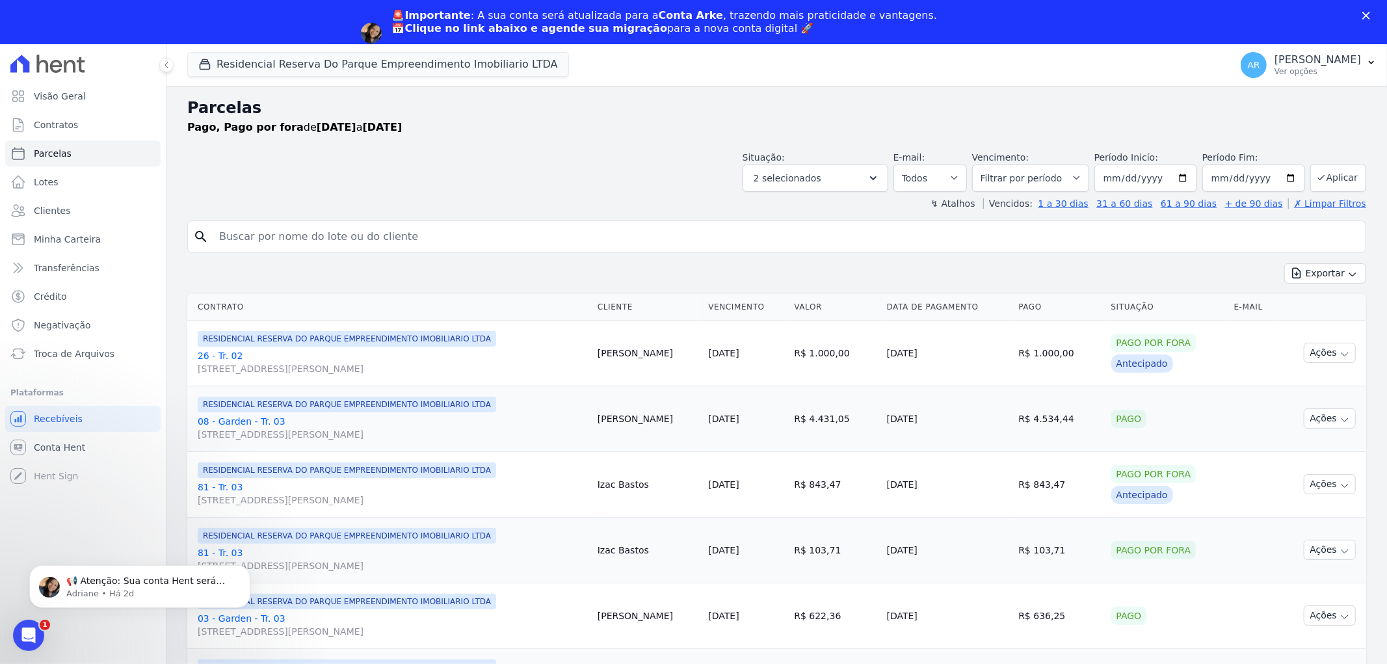
click at [514, 242] on input "search" at bounding box center [785, 237] width 1149 height 26
click at [835, 170] on button "2 selecionados" at bounding box center [816, 178] width 146 height 27
click at [808, 258] on label "Transferindo" at bounding box center [797, 263] width 57 height 10
click at [764, 258] on input "Transferindo" at bounding box center [758, 263] width 10 height 10
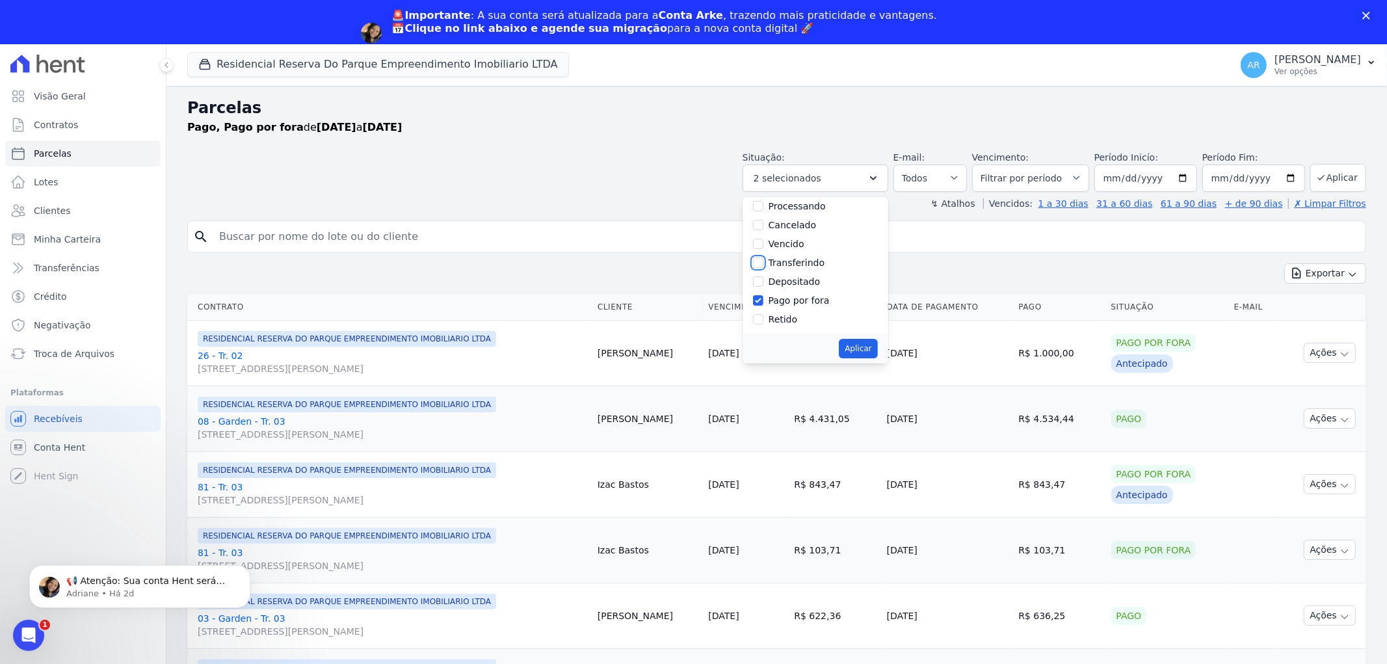
checkbox input "true"
click at [852, 343] on button "Aplicar" at bounding box center [858, 349] width 38 height 20
select select "paid"
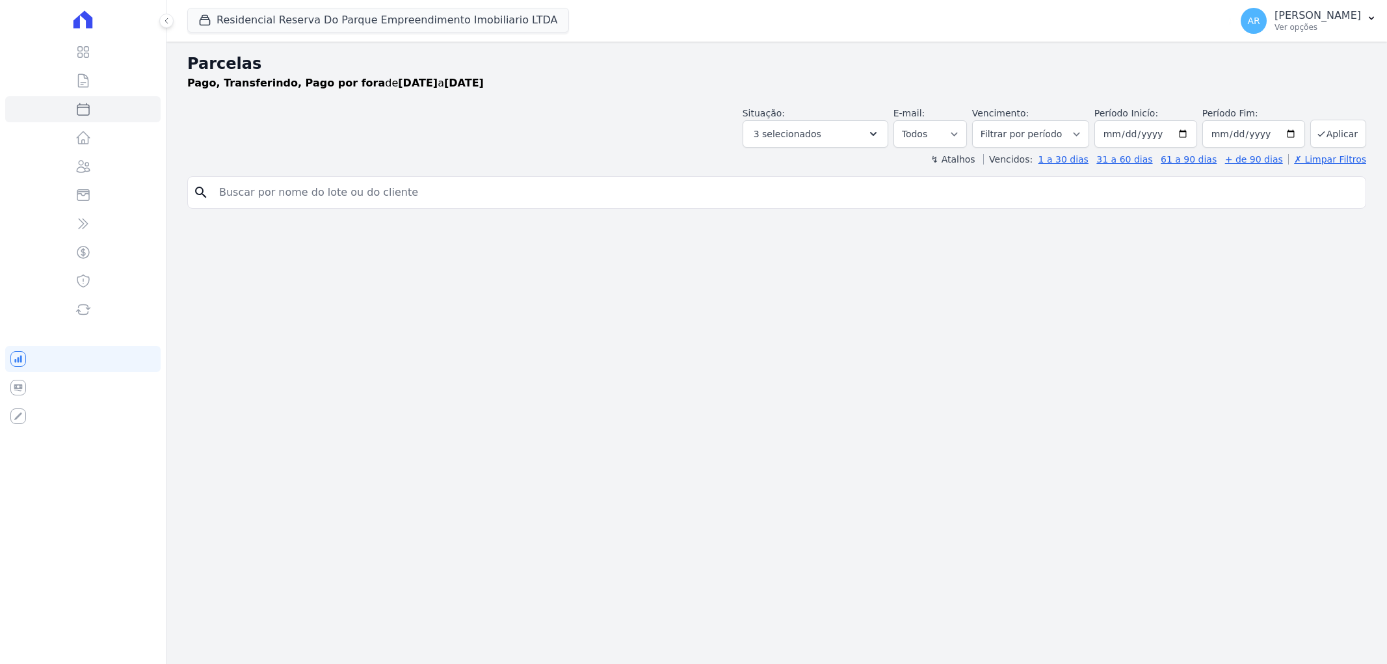
select select
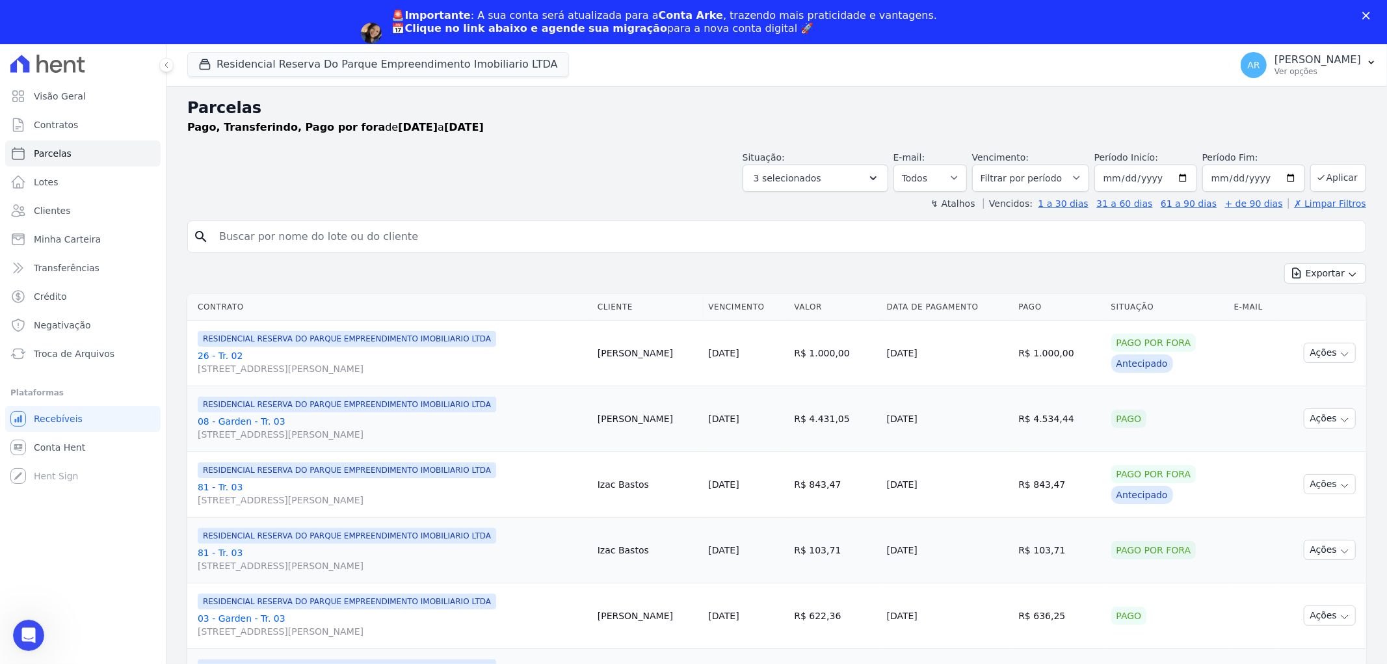
click at [371, 184] on div "Parcelas Pago, Transferindo, Pago por fora de 01/08/2025 a 31/08/2025 Situação:…" at bounding box center [777, 519] width 1221 height 866
click at [838, 183] on button "3 selecionados" at bounding box center [816, 178] width 146 height 27
click at [812, 217] on label "Selecionar todos" at bounding box center [807, 211] width 76 height 10
click at [764, 217] on input "Selecionar todos" at bounding box center [758, 211] width 10 height 10
checkbox input "true"
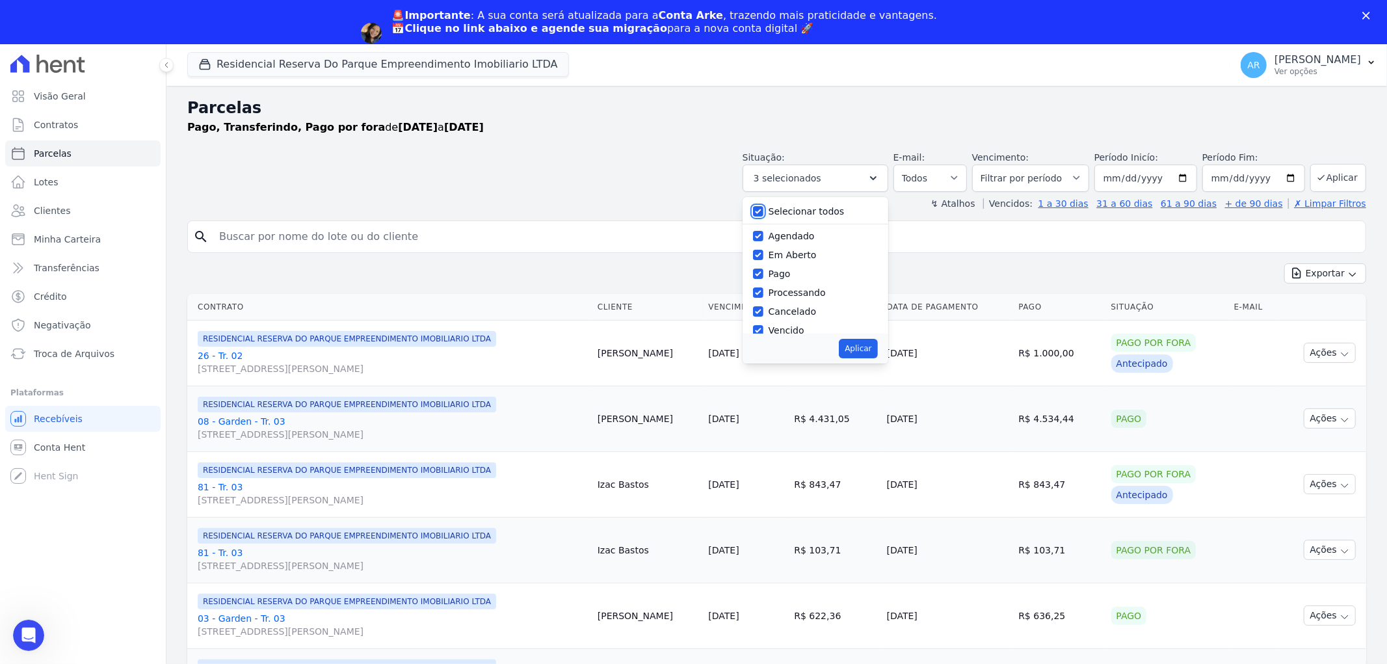
checkbox input "true"
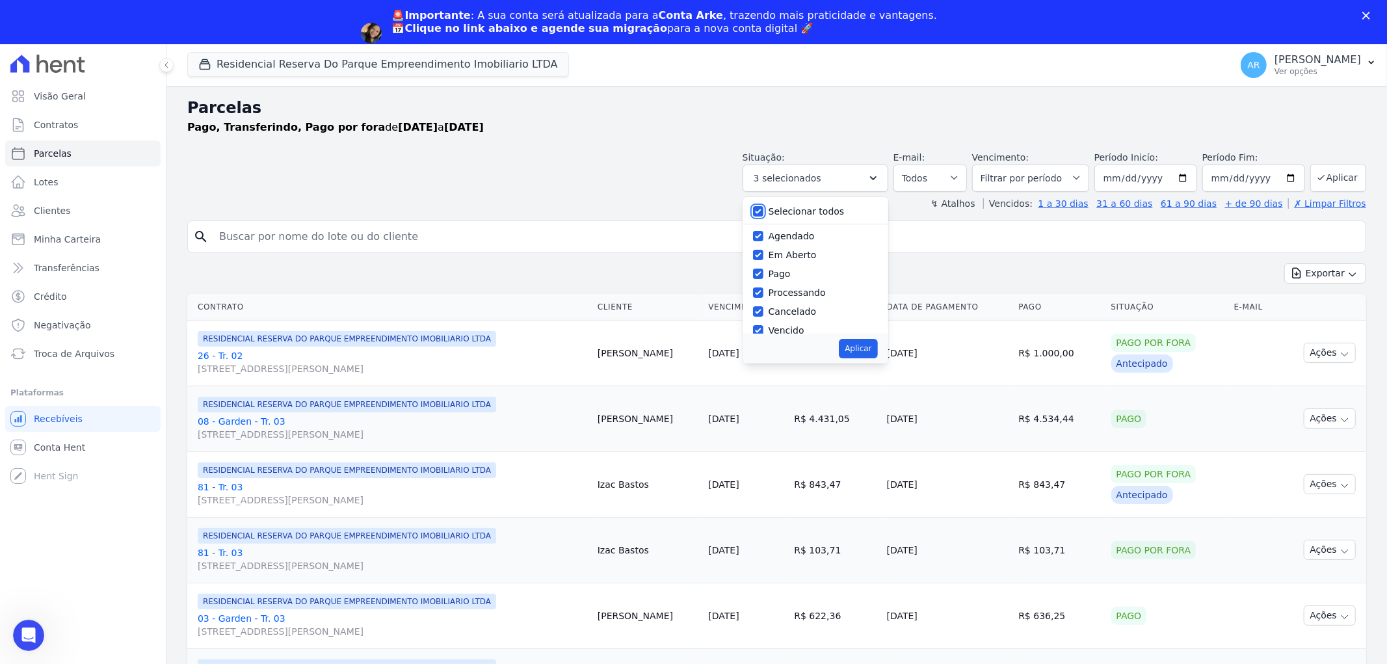
checkbox input "true"
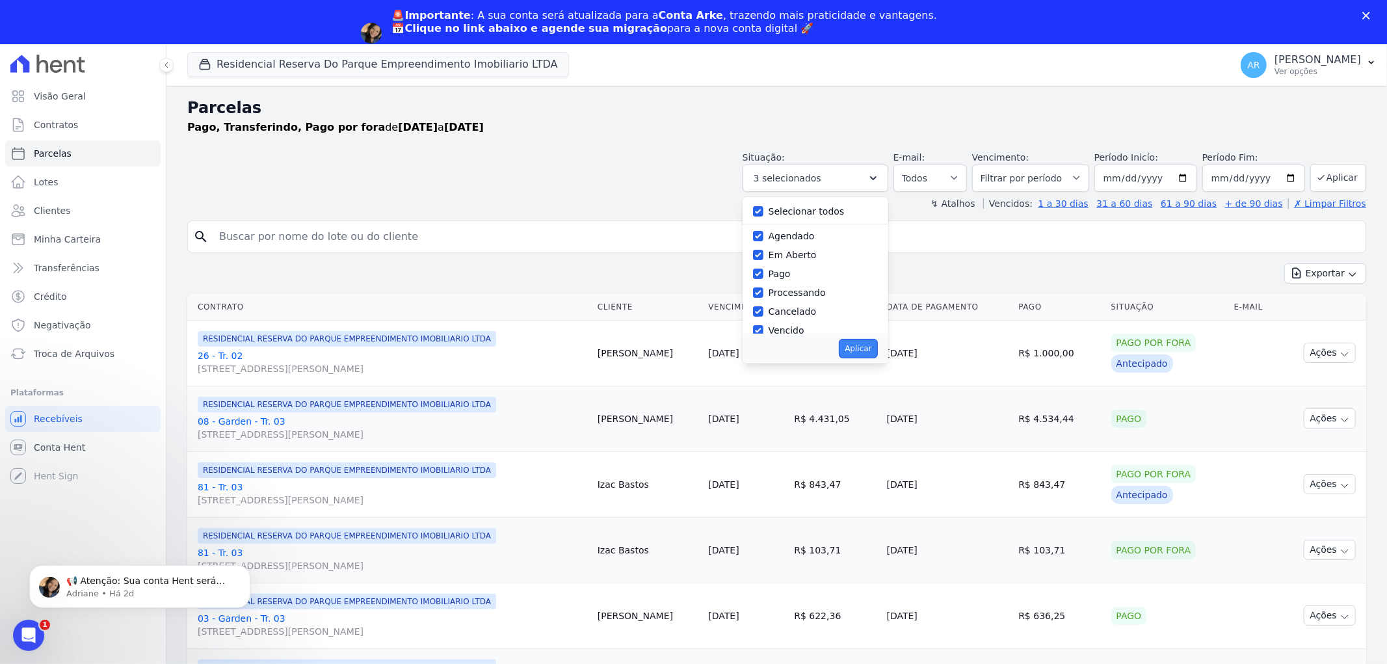
click at [868, 355] on button "Aplicar" at bounding box center [858, 349] width 38 height 20
select select "scheduled"
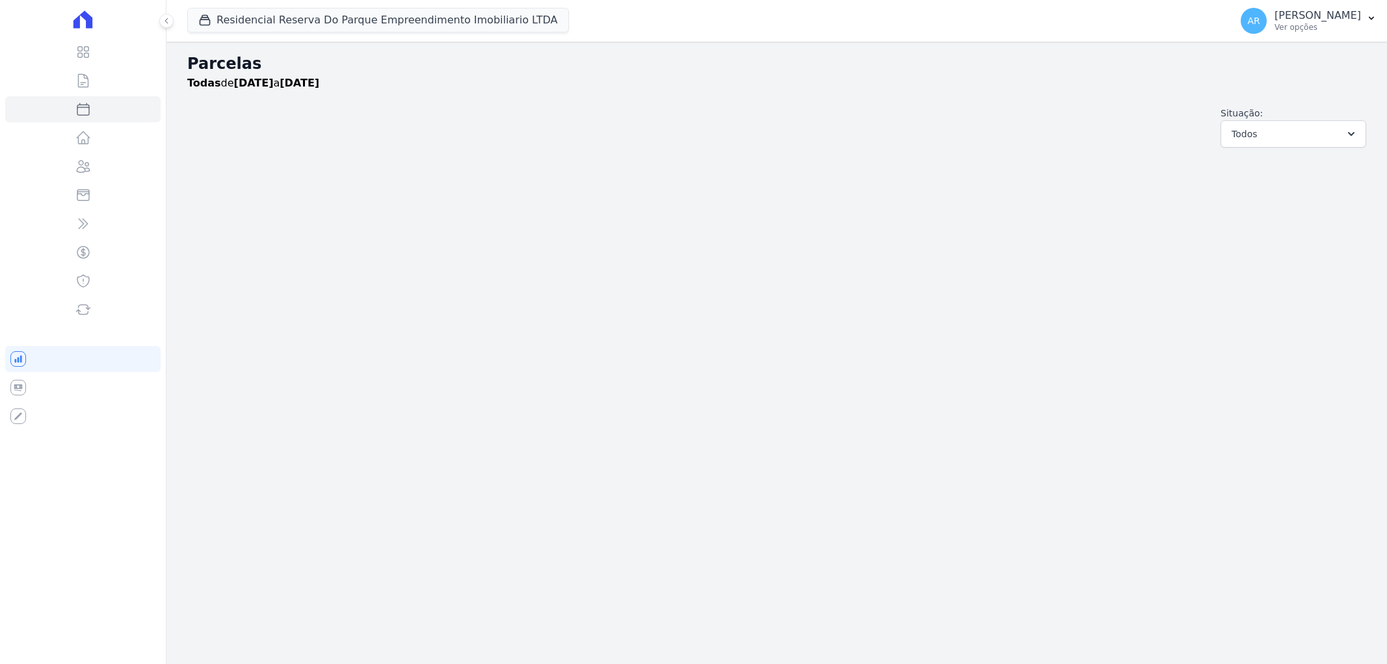
select select
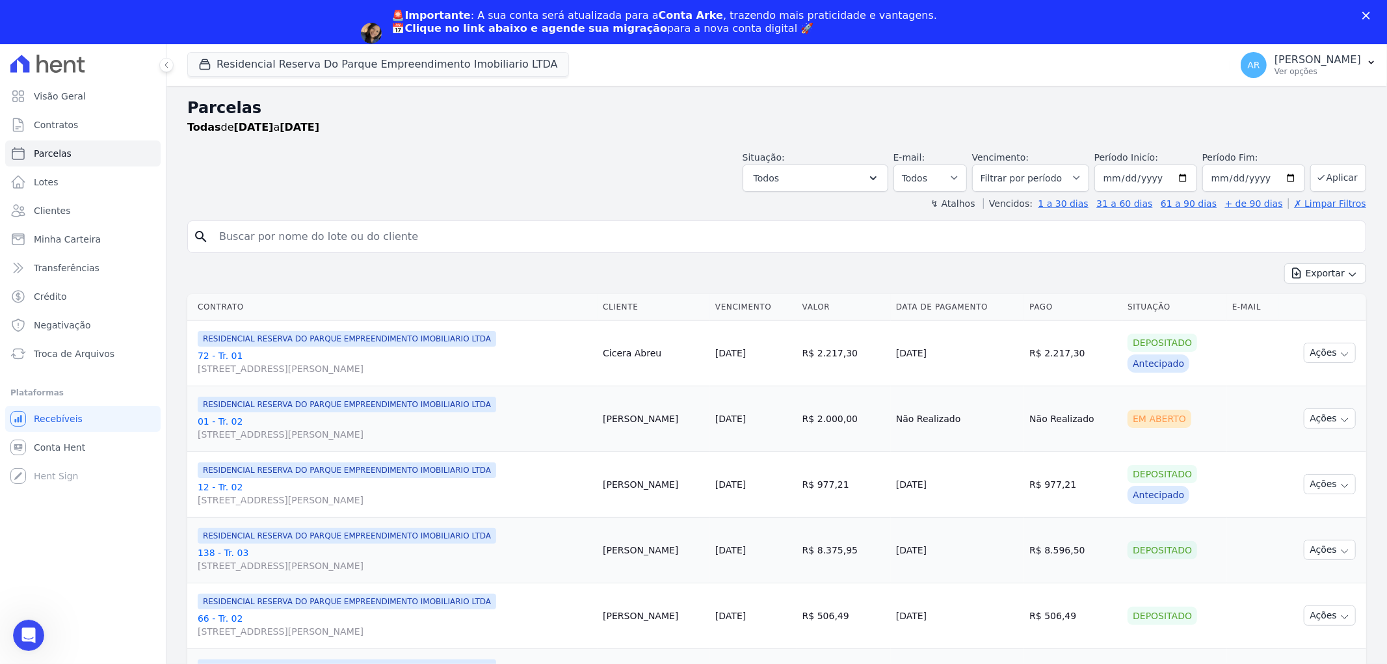
click at [830, 128] on div "Todas de [DATE] a [DATE]" at bounding box center [776, 128] width 1179 height 16
click at [807, 170] on button "Todos" at bounding box center [816, 178] width 146 height 27
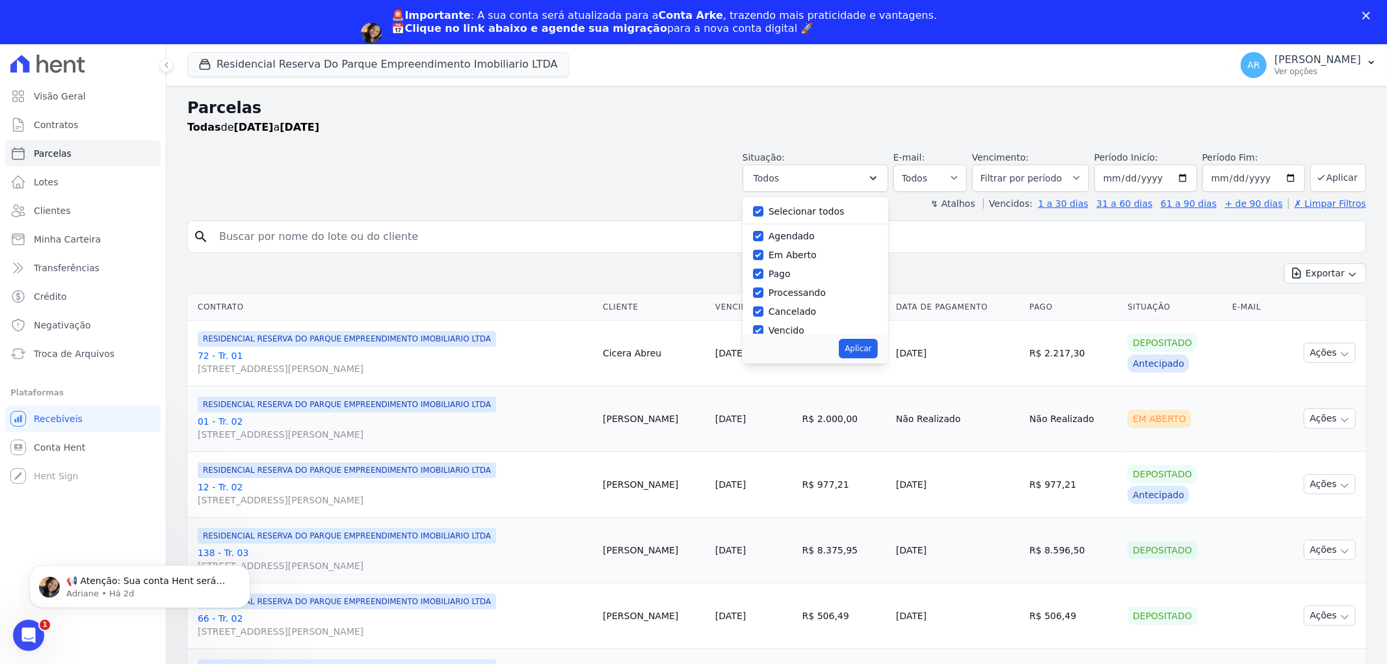
click at [810, 219] on div "Selecionar todos" at bounding box center [815, 211] width 125 height 19
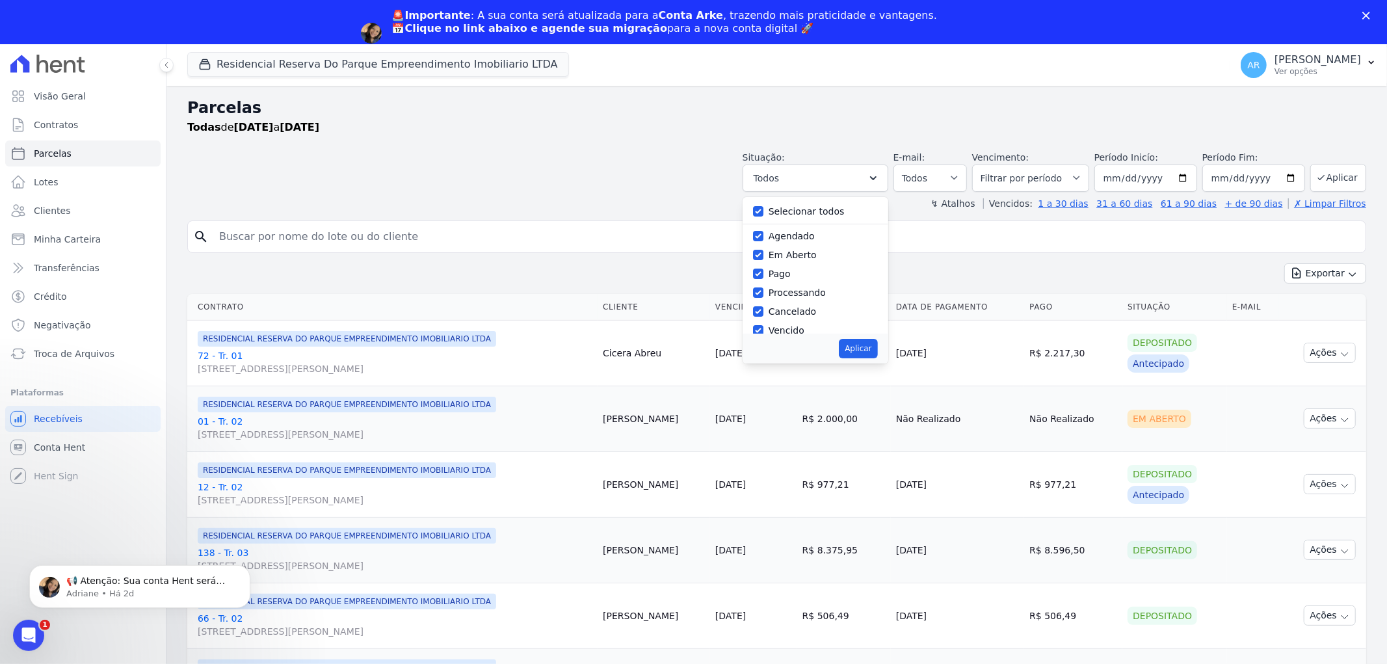
click at [810, 210] on label "Selecionar todos" at bounding box center [807, 211] width 76 height 10
click at [764, 210] on input "Selecionar todos" at bounding box center [758, 211] width 10 height 10
checkbox input "false"
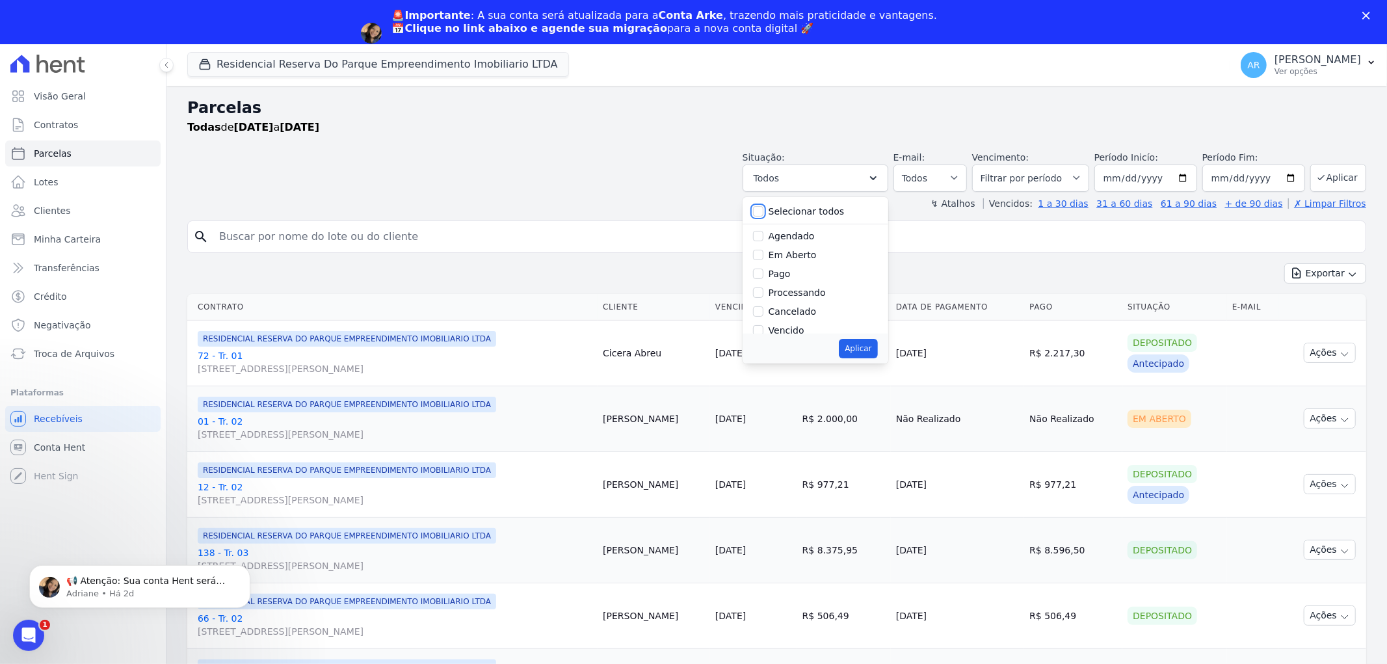
checkbox input "false"
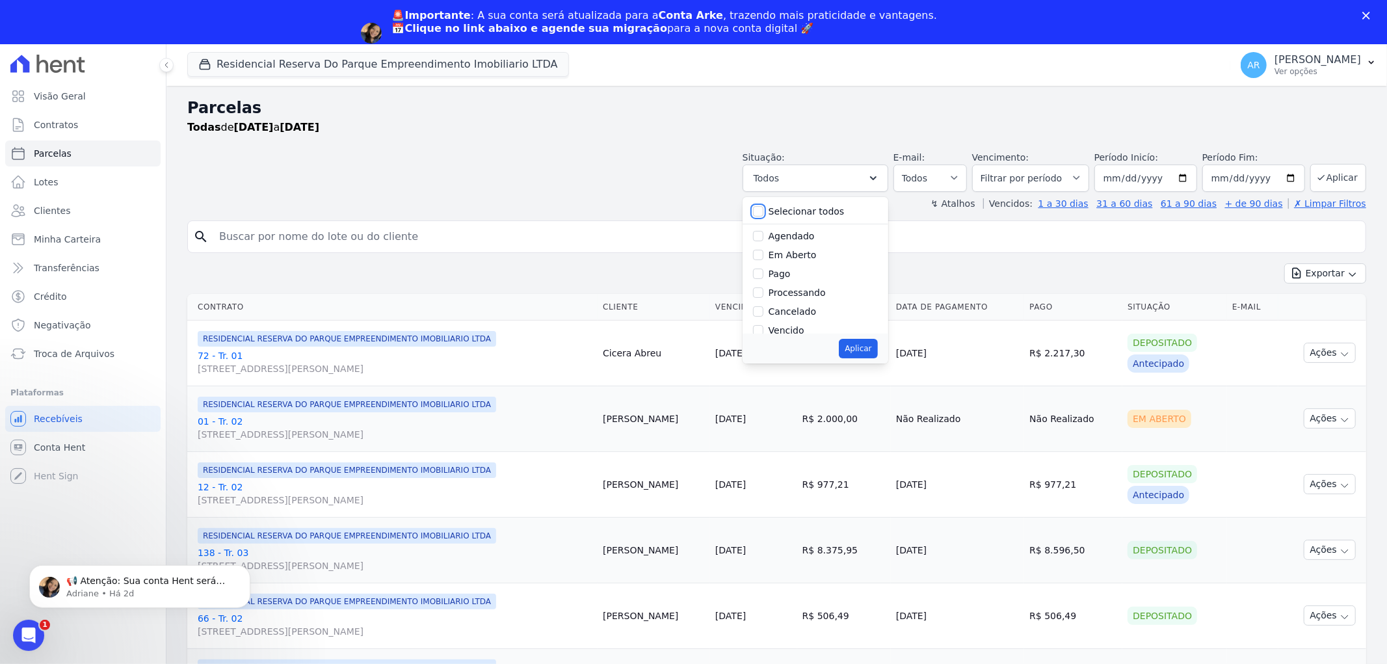
checkbox input "false"
click at [788, 278] on label "Pago" at bounding box center [780, 274] width 22 height 10
click at [764, 278] on input "Pago" at bounding box center [758, 274] width 10 height 10
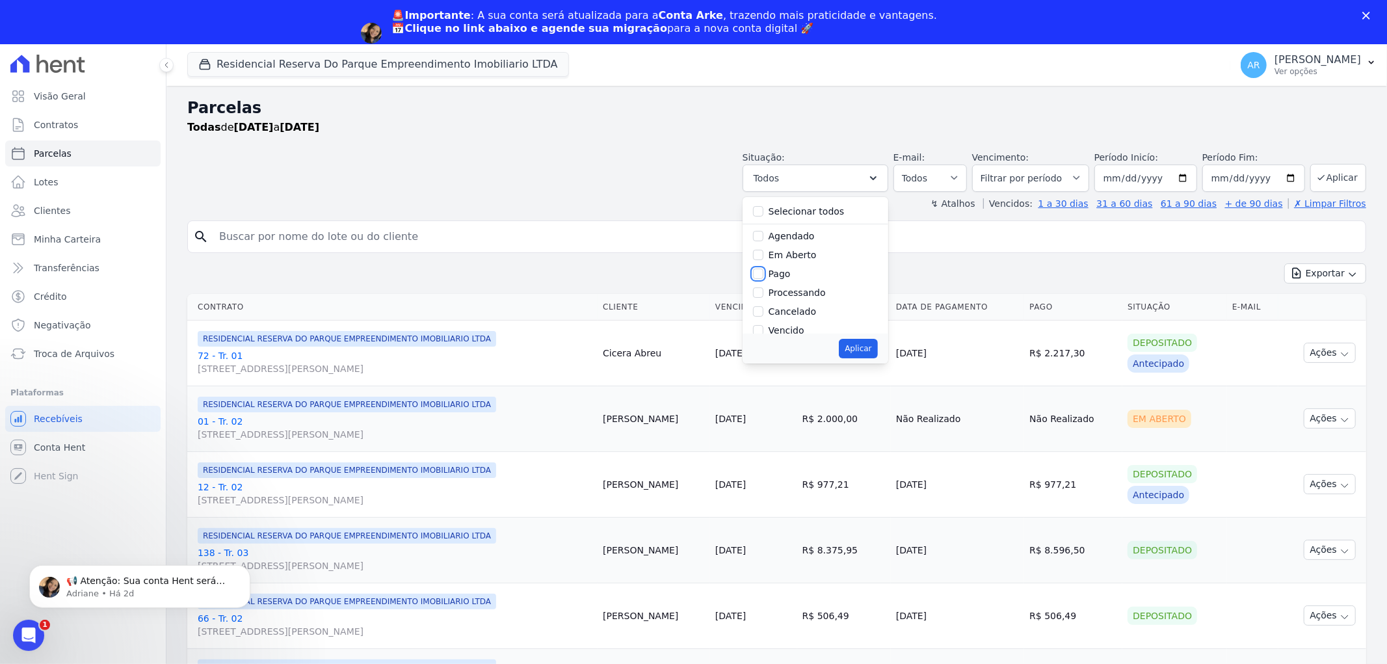
checkbox input "true"
click at [796, 297] on label "Depositado" at bounding box center [795, 296] width 52 height 10
click at [764, 297] on input "Depositado" at bounding box center [758, 296] width 10 height 10
checkbox input "true"
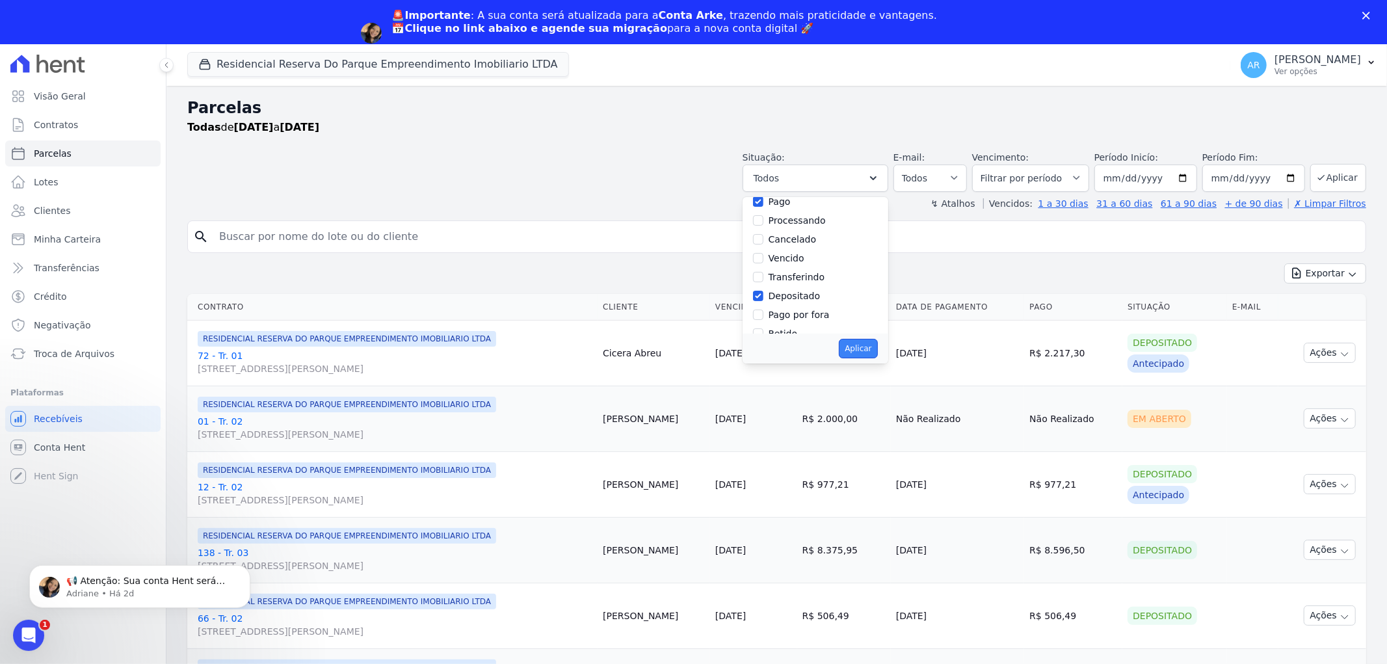
click at [876, 342] on button "Aplicar" at bounding box center [858, 349] width 38 height 20
select select "paid"
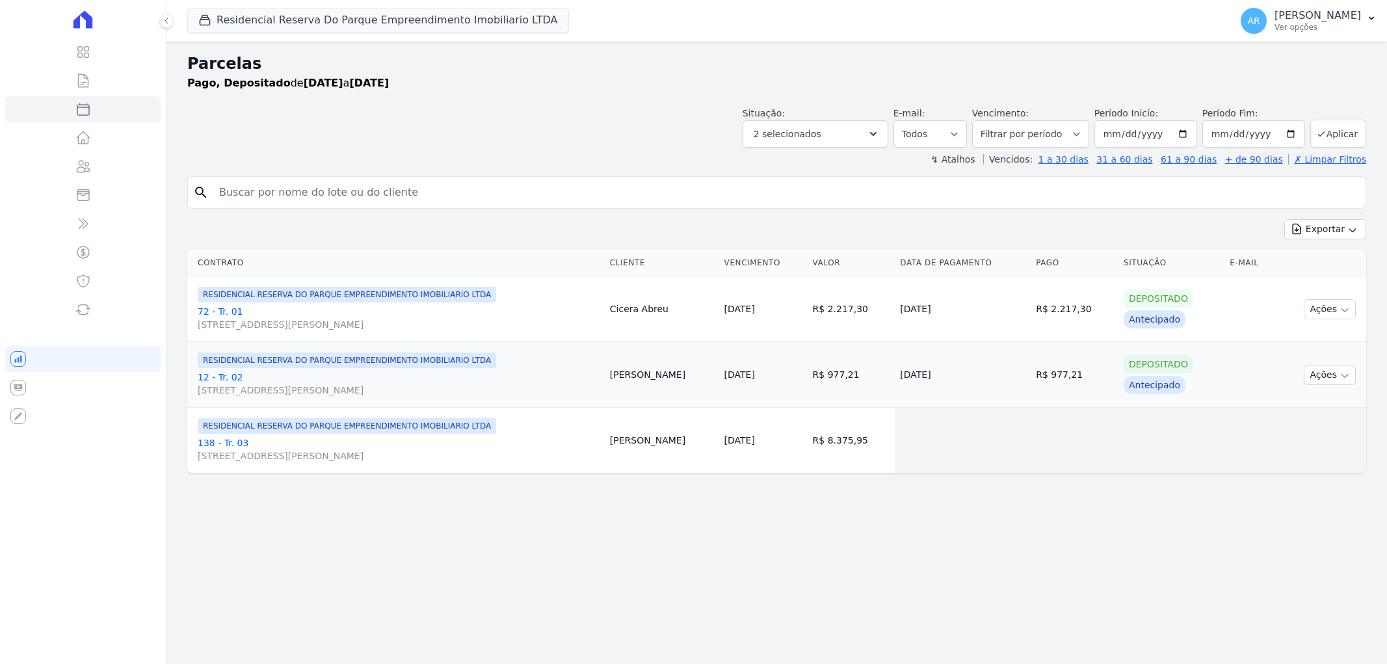
select select
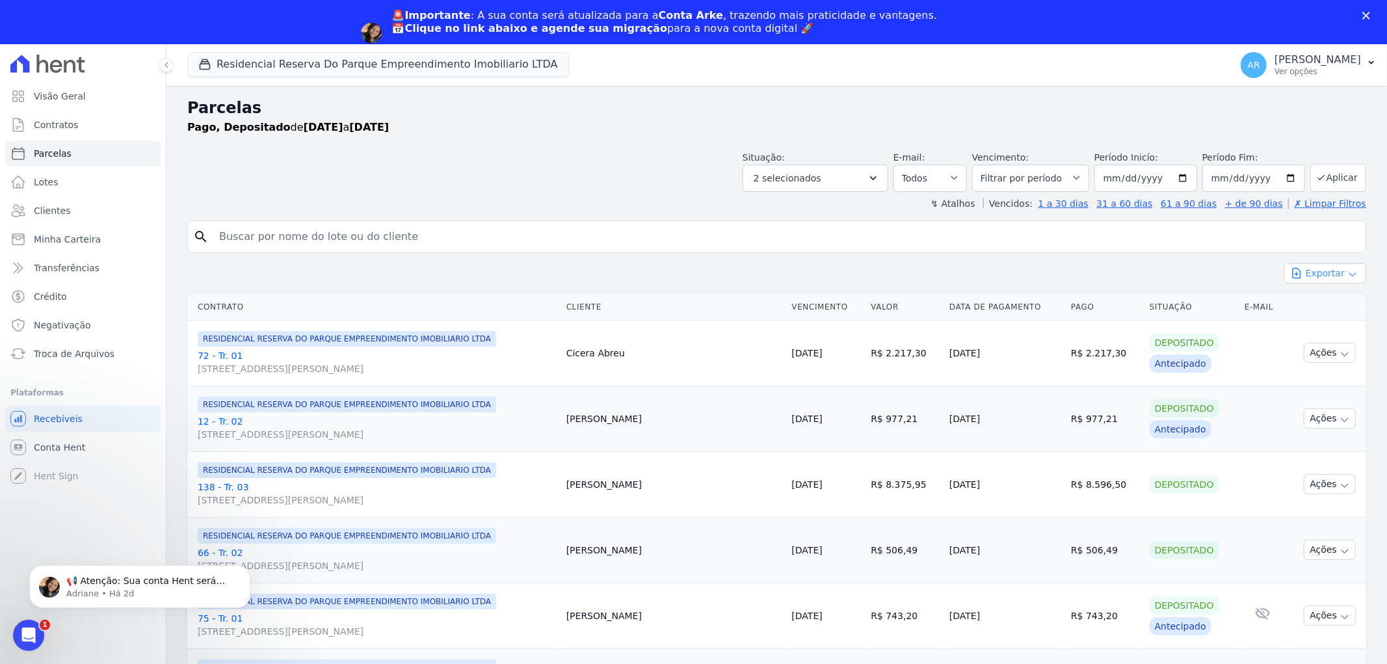
click at [1326, 277] on button "Exportar" at bounding box center [1326, 273] width 82 height 20
click at [61, 441] on span "Conta Hent" at bounding box center [59, 447] width 51 height 13
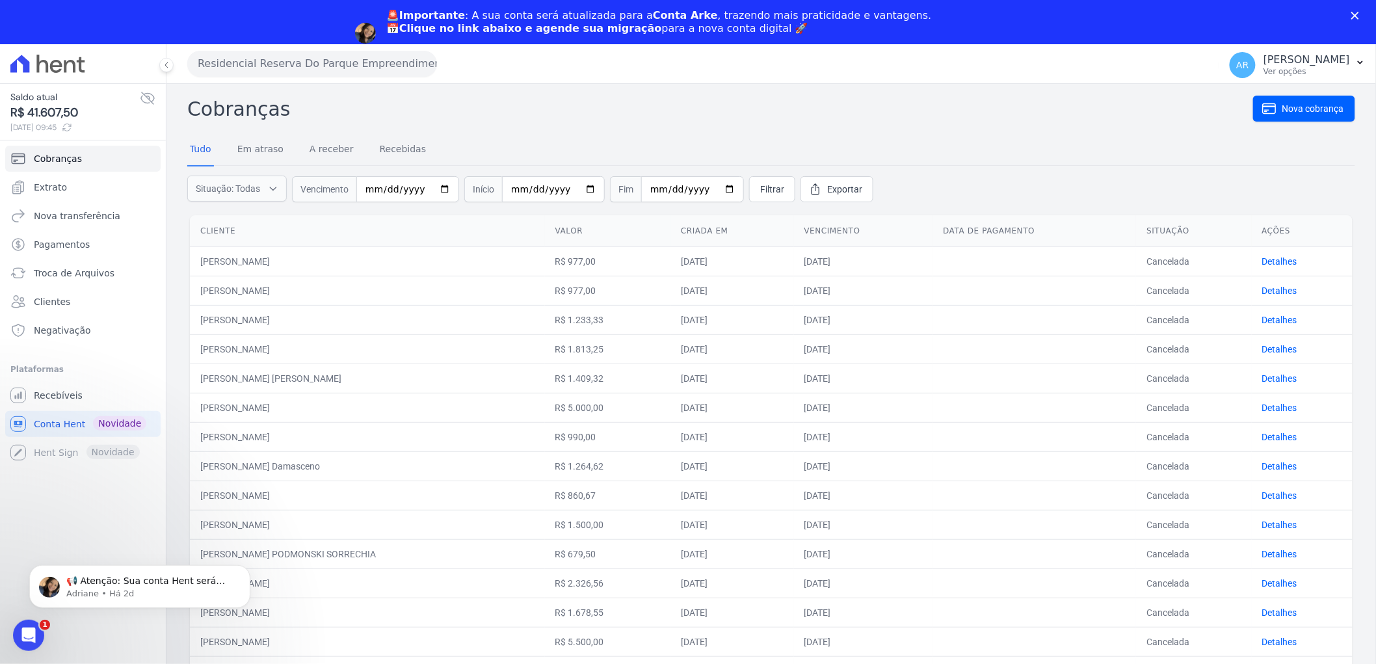
drag, startPoint x: 198, startPoint y: 259, endPoint x: 369, endPoint y: 361, distance: 199.2
click at [369, 361] on tbody "[PERSON_NAME] R$ 977,00 [DATE] [DATE] [GEOGRAPHIC_DATA] Detalhes [PERSON_NAME] …" at bounding box center [771, 613] width 1163 height 732
click at [345, 308] on td "[PERSON_NAME]" at bounding box center [367, 320] width 355 height 29
click at [88, 185] on link "Extrato" at bounding box center [82, 187] width 155 height 26
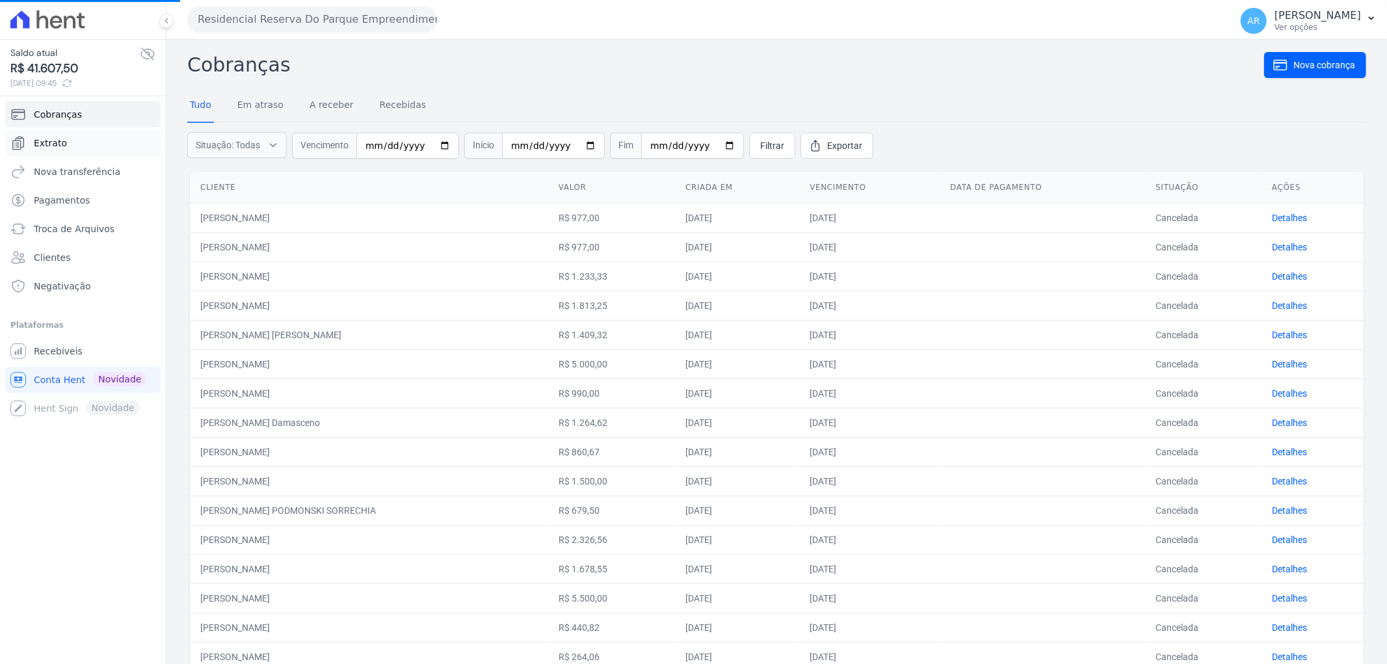
click at [49, 147] on span "Extrato" at bounding box center [50, 143] width 33 height 13
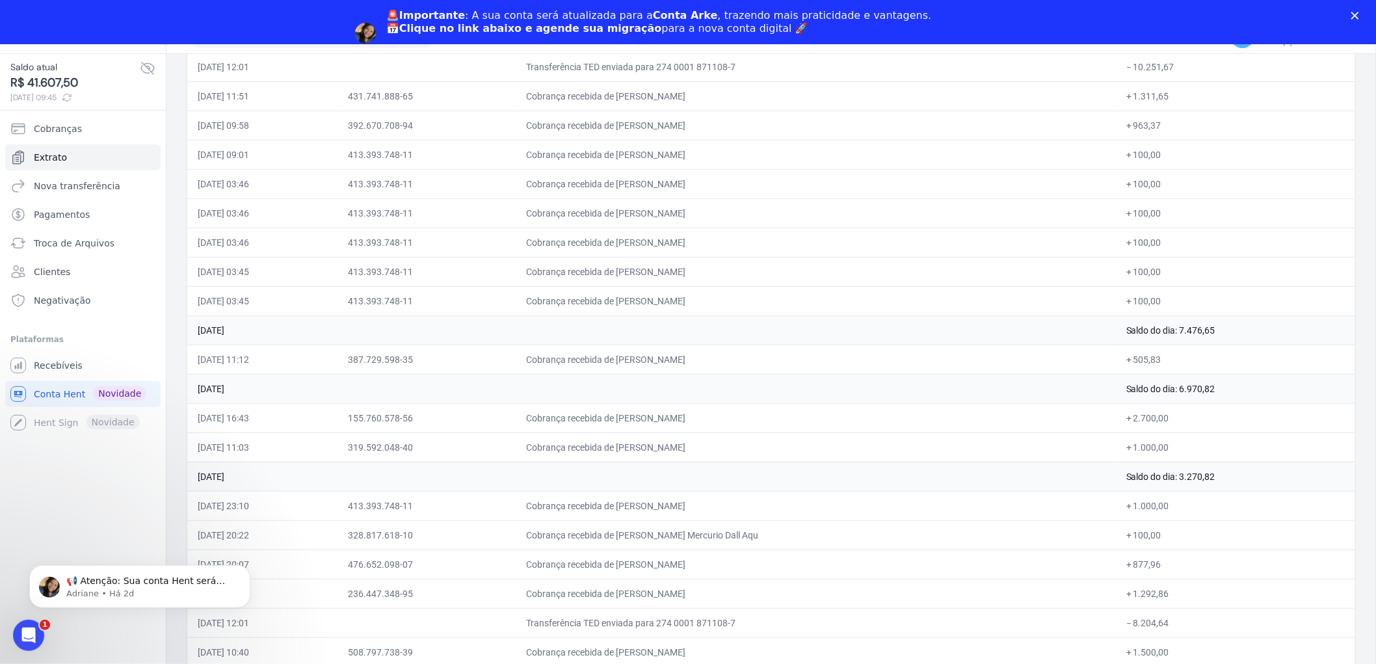
scroll to position [44, 0]
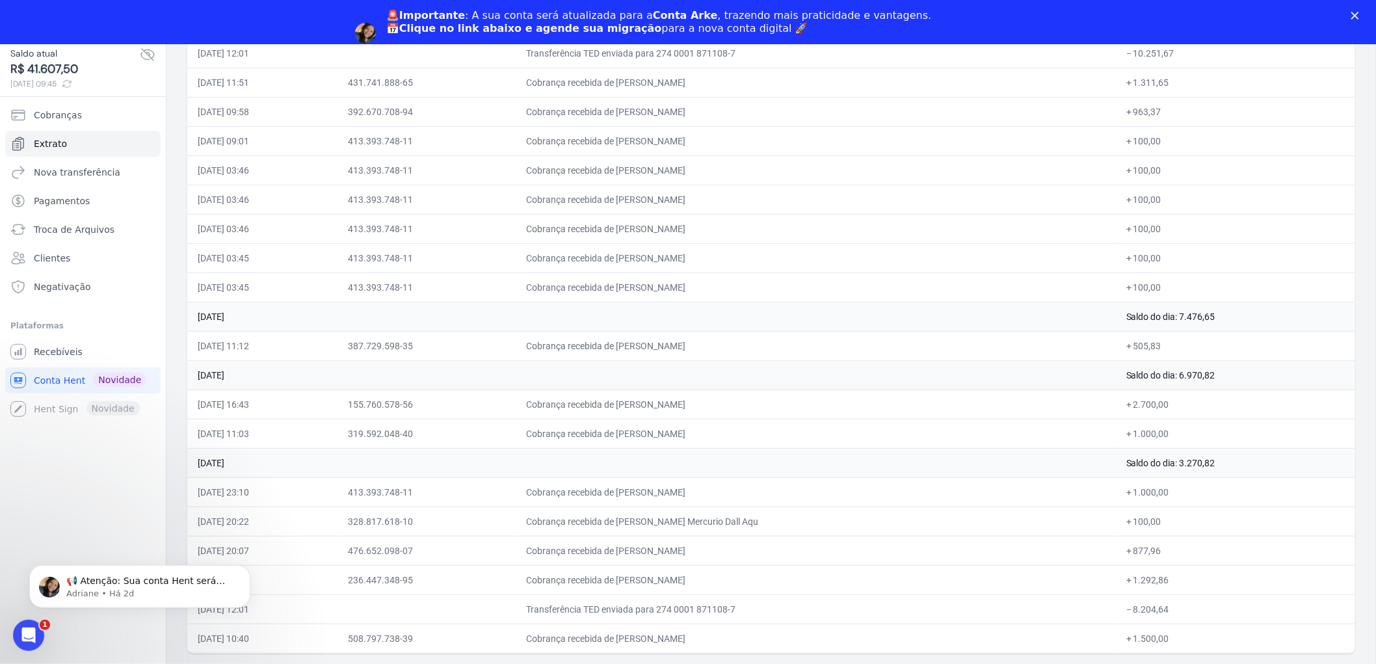
drag, startPoint x: 285, startPoint y: 588, endPoint x: 175, endPoint y: 131, distance: 470.3
click at [285, 588] on td "[DATE] 16:00" at bounding box center [262, 580] width 150 height 29
click at [16, 625] on div "Abertura do Messenger da Intercom" at bounding box center [26, 633] width 43 height 43
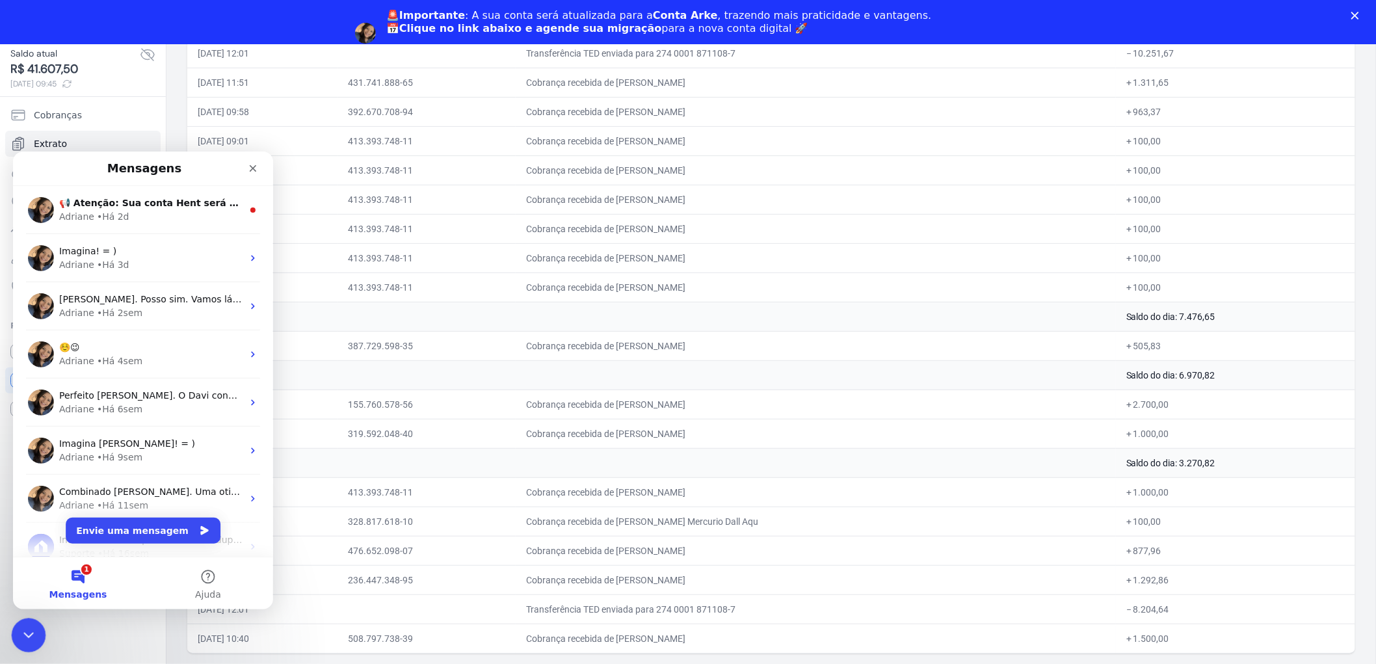
scroll to position [0, 0]
click at [142, 221] on div "Adriane • Há 2d" at bounding box center [150, 216] width 183 height 14
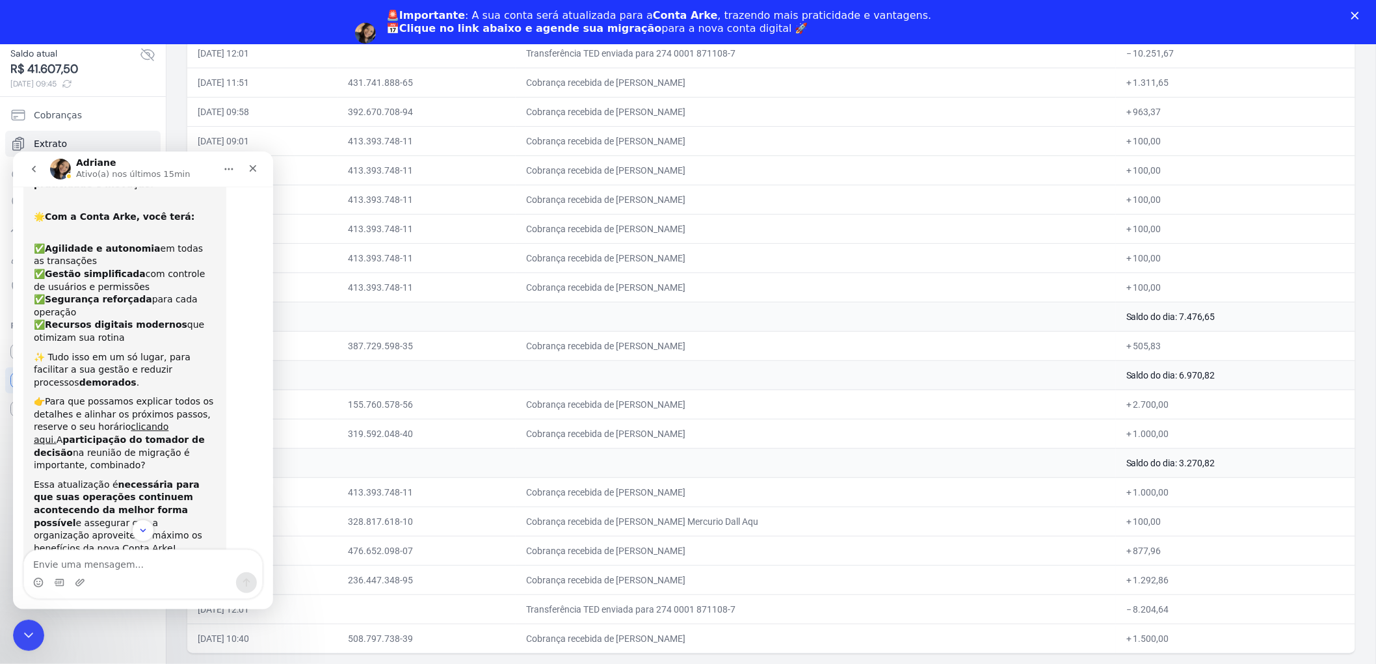
scroll to position [109, 0]
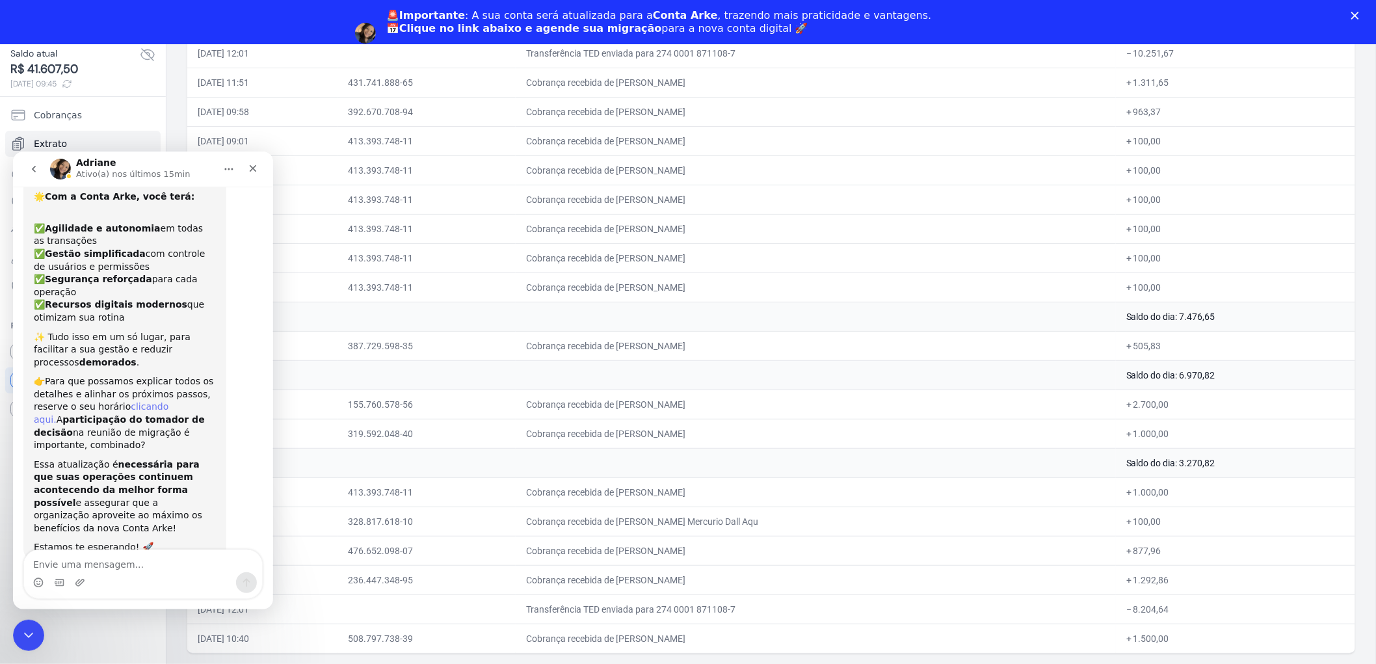
click at [145, 401] on link "clicando aqui." at bounding box center [101, 412] width 135 height 23
click at [256, 159] on div "Fechar" at bounding box center [252, 167] width 23 height 23
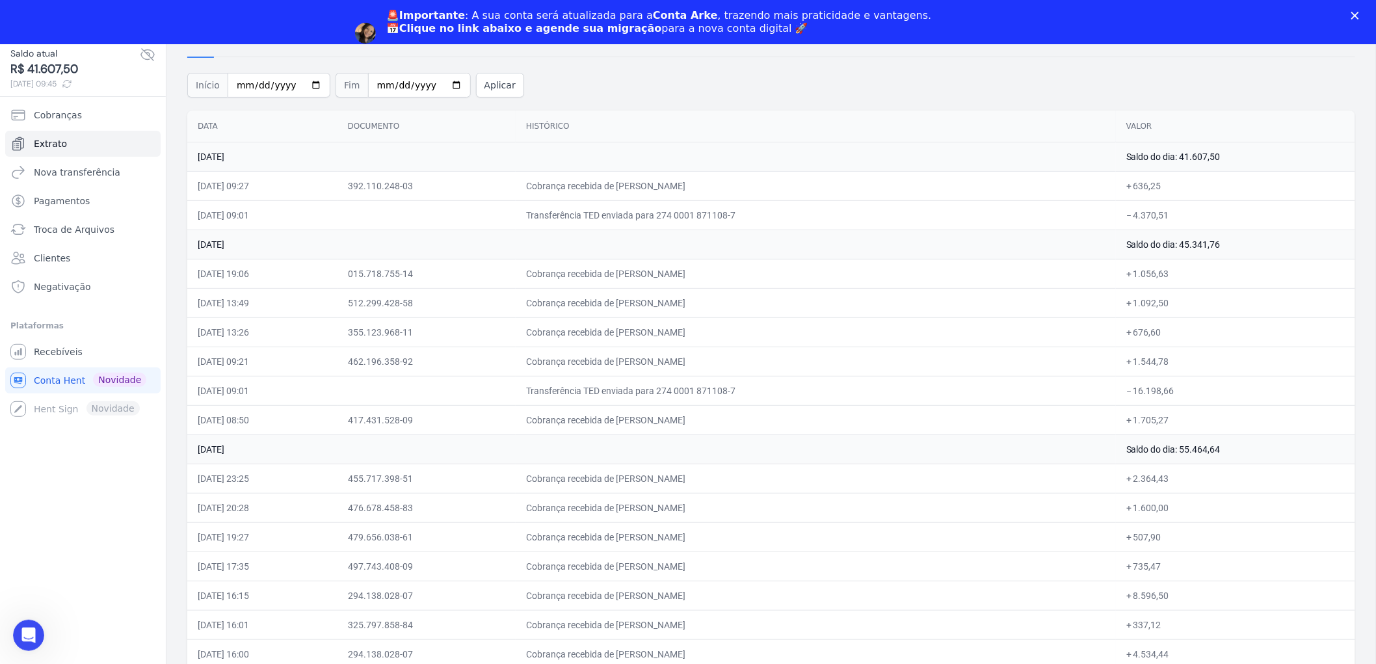
scroll to position [0, 0]
